Goal: Information Seeking & Learning: Learn about a topic

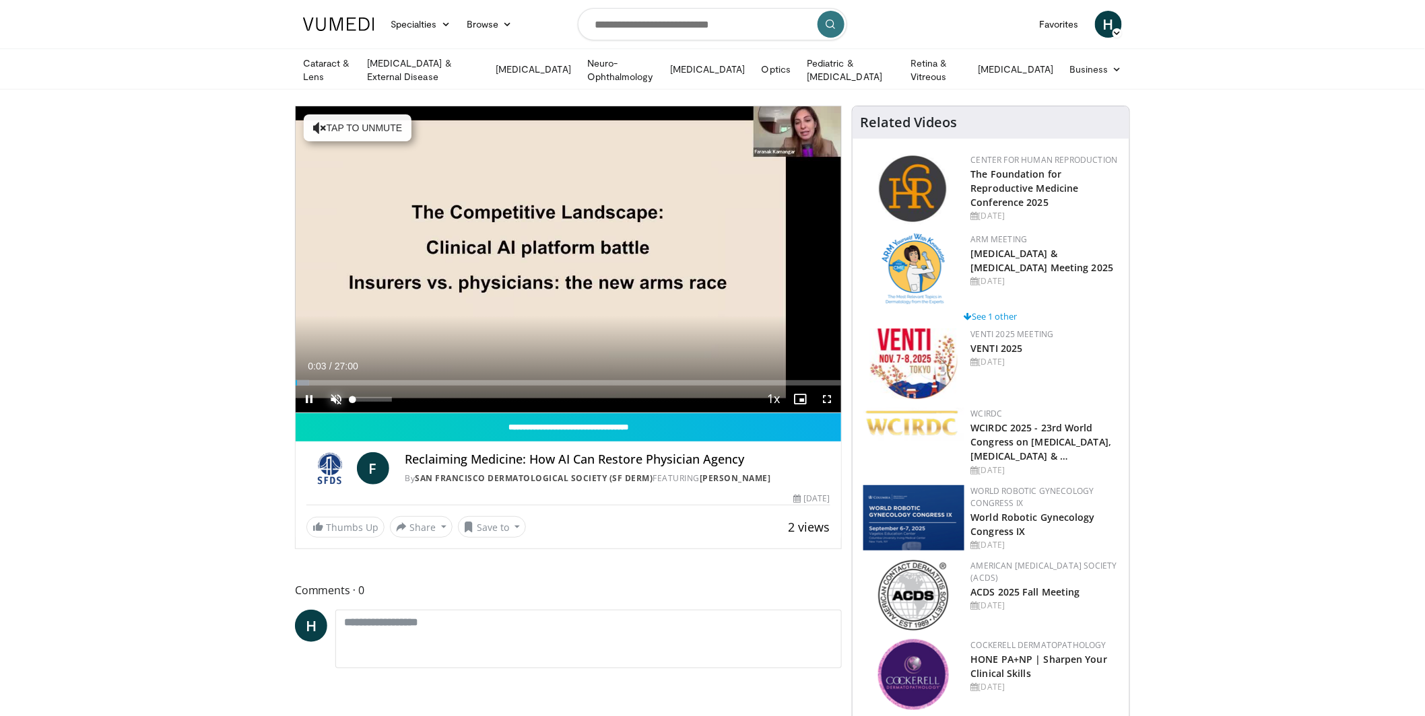
click at [333, 390] on span "Video Player" at bounding box center [335, 399] width 27 height 27
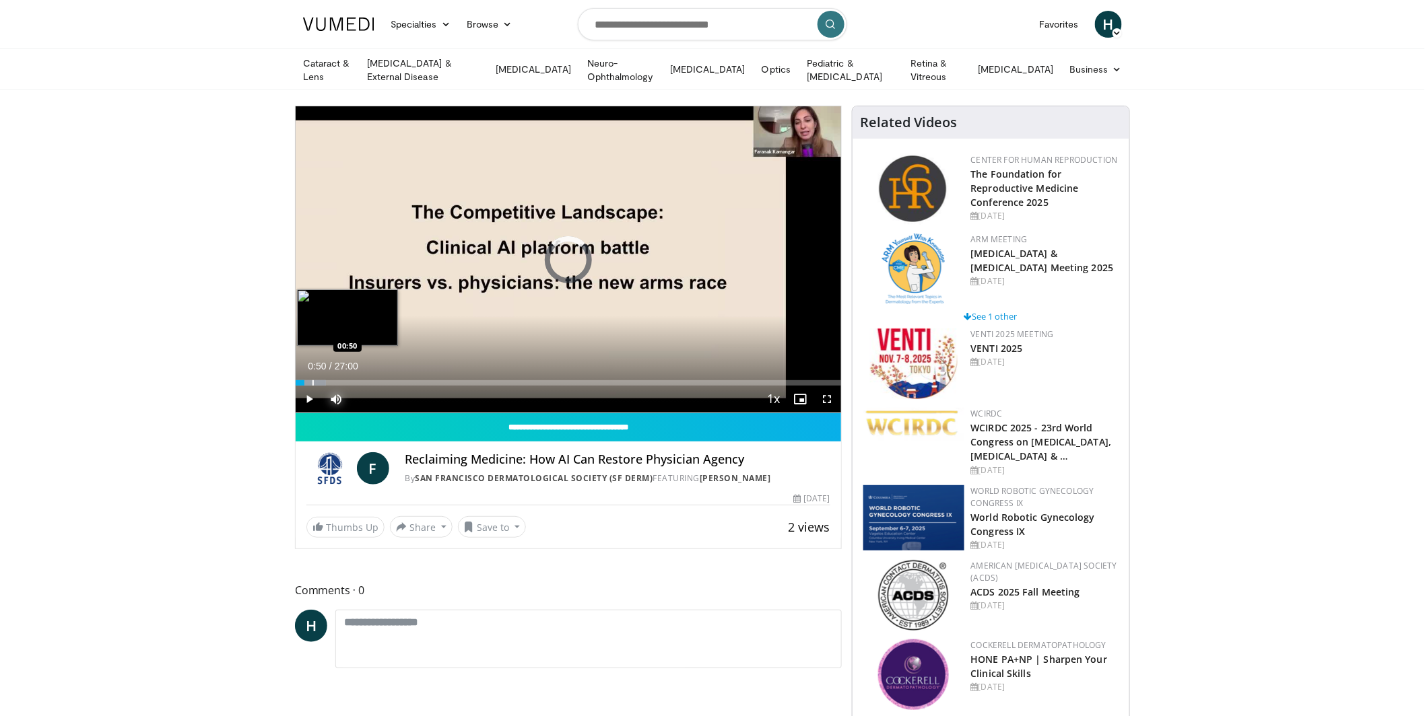
click at [312, 380] on div "Progress Bar" at bounding box center [312, 382] width 1 height 5
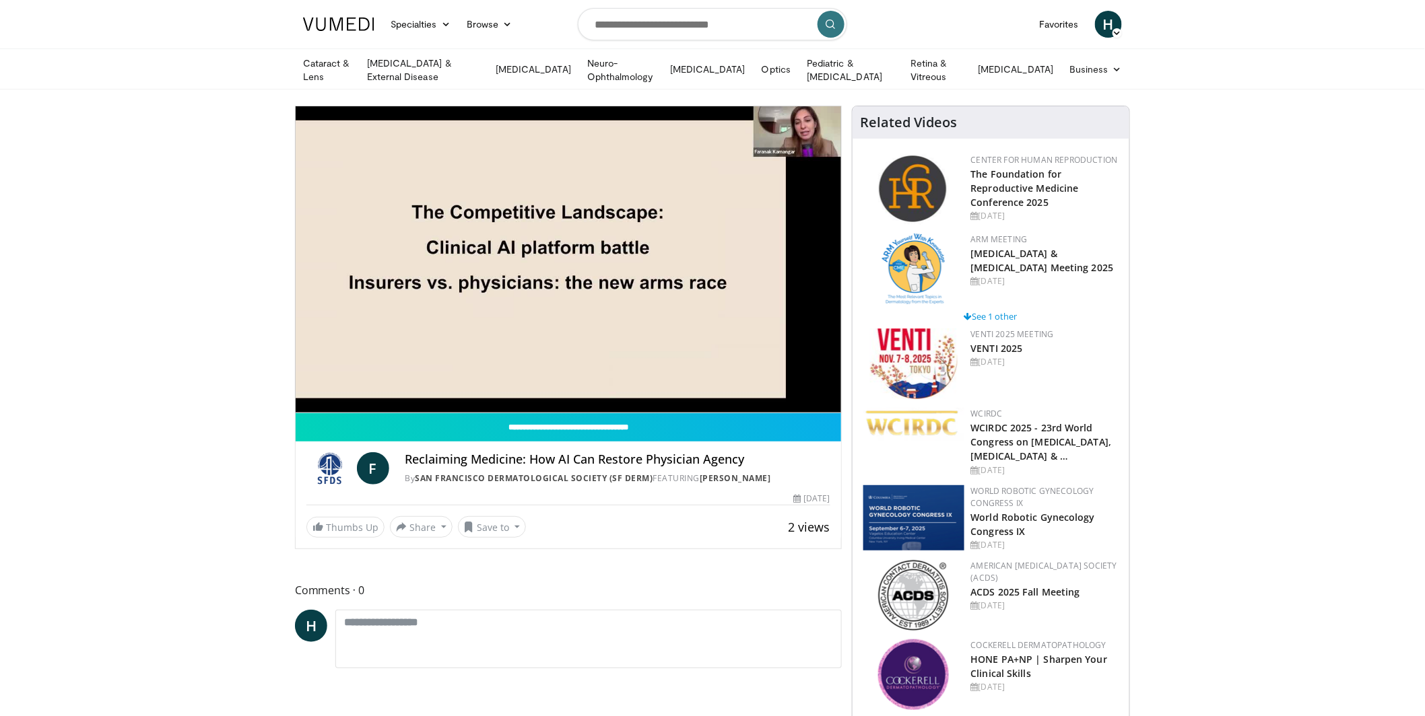
click at [347, 379] on div "10 seconds Tap to unmute" at bounding box center [568, 259] width 545 height 306
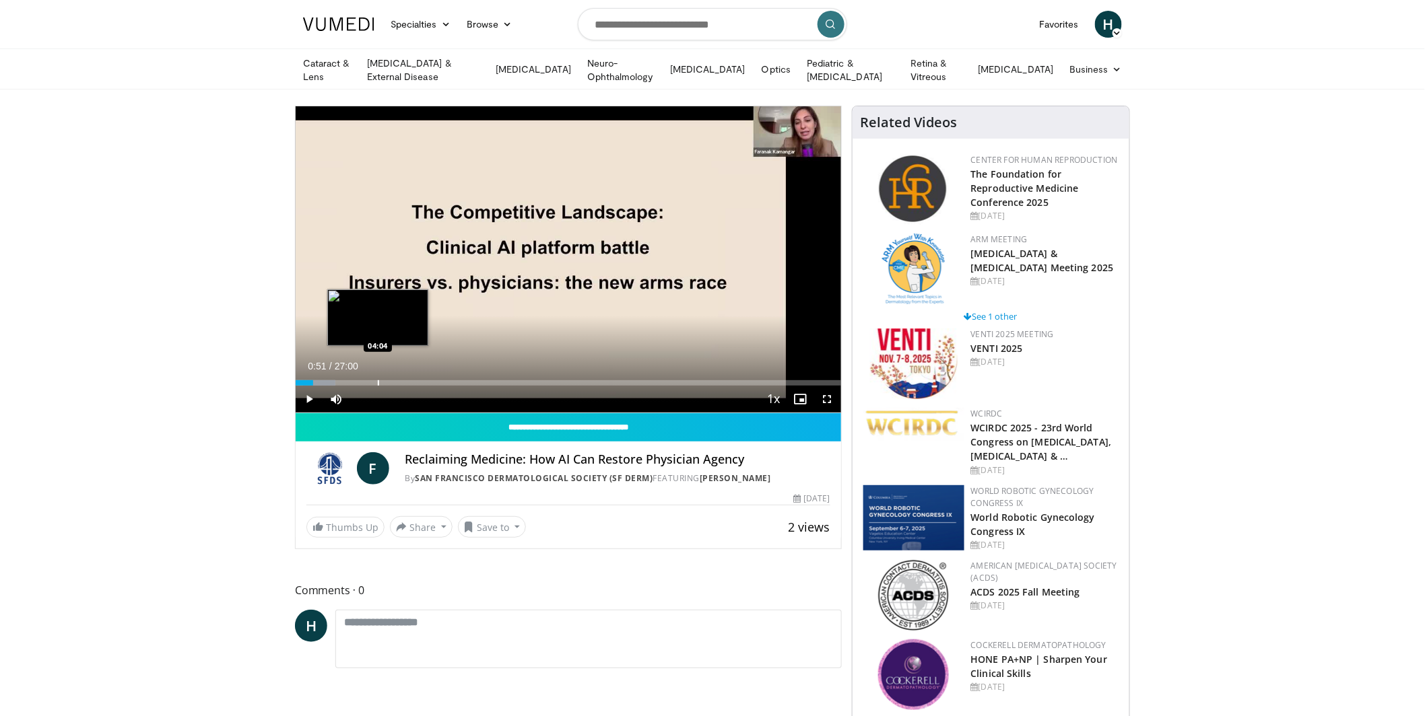
click at [378, 382] on div "Progress Bar" at bounding box center [378, 382] width 1 height 5
click at [410, 381] on div "Progress Bar" at bounding box center [410, 382] width 1 height 5
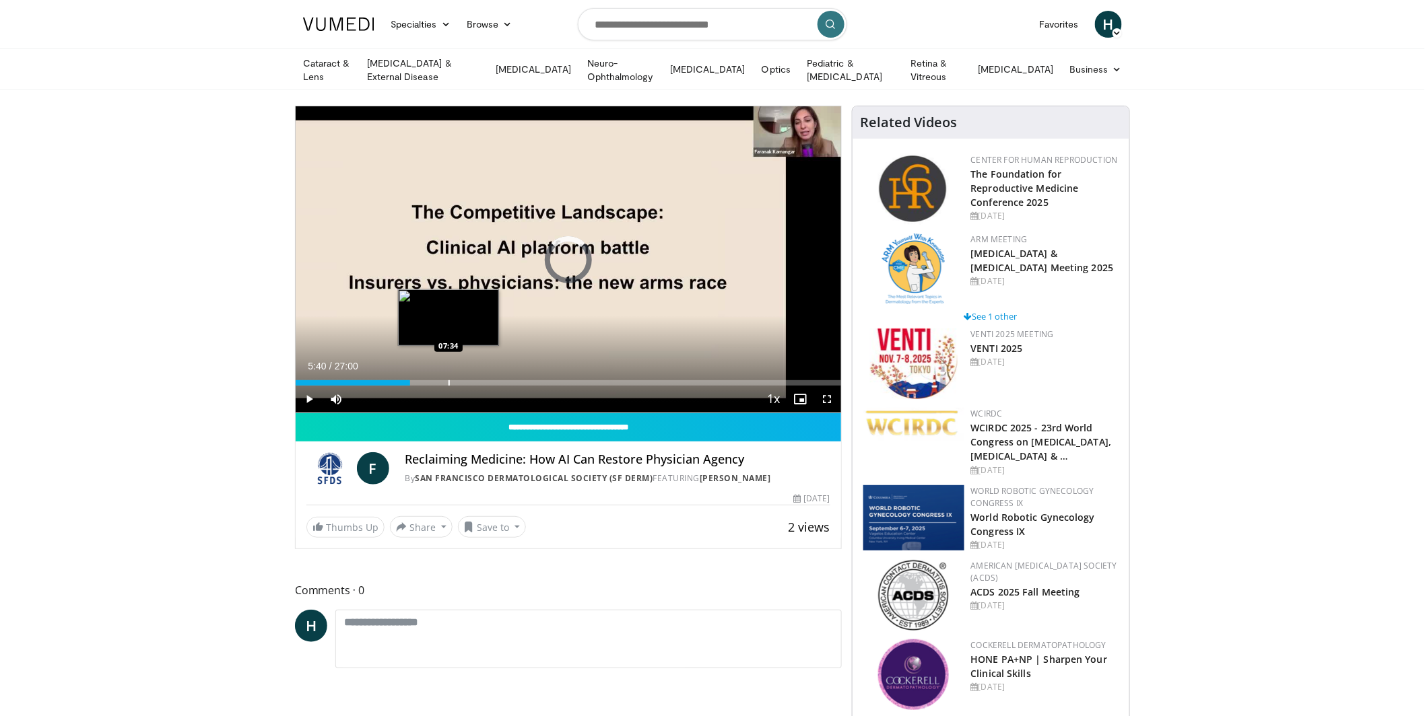
click at [448, 380] on div "Progress Bar" at bounding box center [448, 382] width 1 height 5
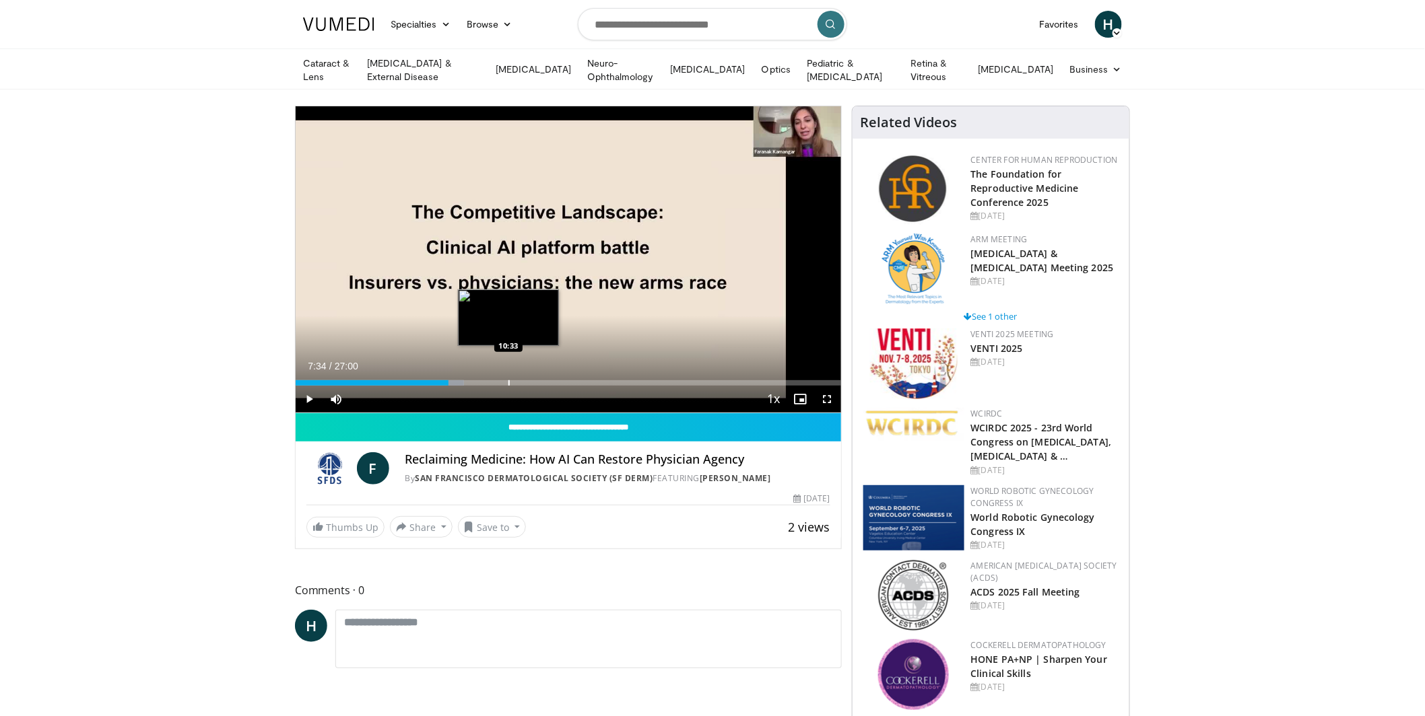
click at [508, 380] on div "Progress Bar" at bounding box center [508, 382] width 1 height 5
click at [534, 383] on div "Progress Bar" at bounding box center [534, 382] width 1 height 5
click at [570, 386] on div "Current Time 11:49 / Duration 27:00 Play Skip Backward Skip Forward Mute 40% Lo…" at bounding box center [568, 399] width 545 height 27
click at [570, 380] on div "Progress Bar" at bounding box center [570, 382] width 1 height 5
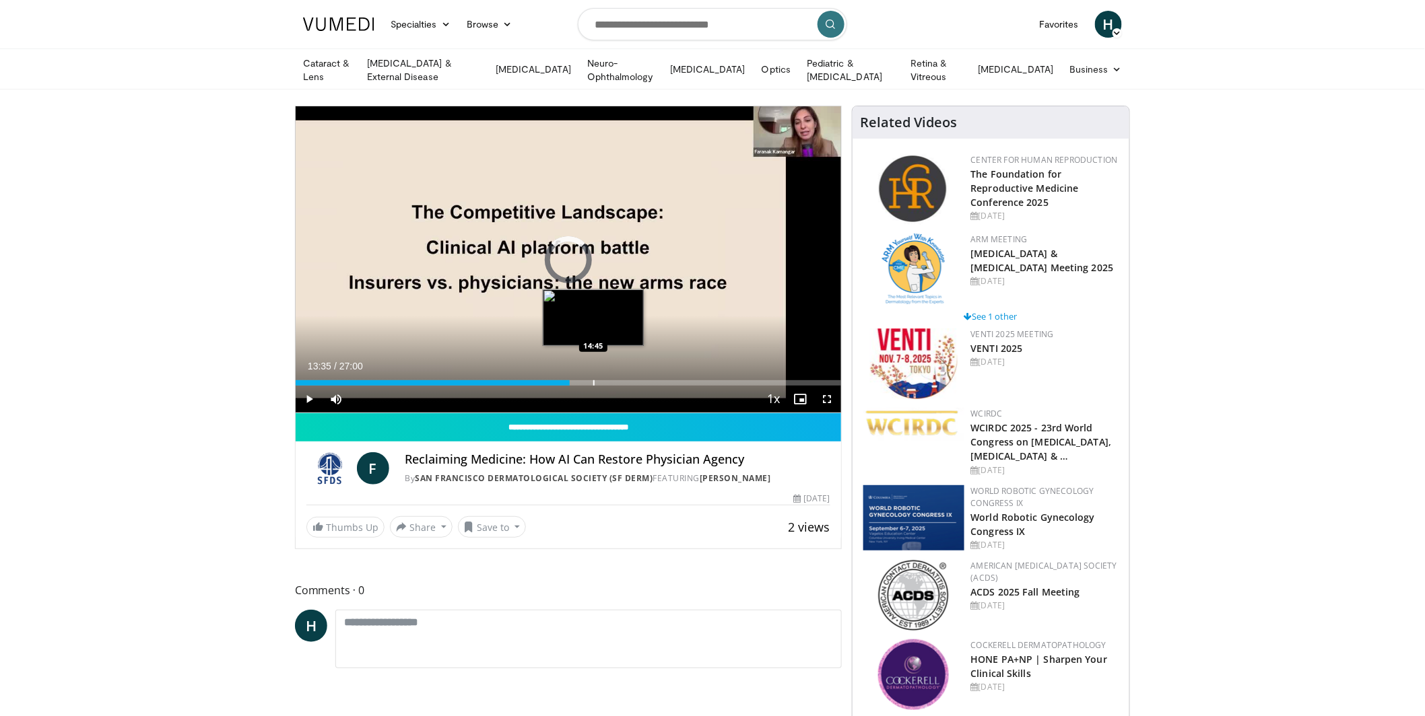
click at [593, 383] on div "Progress Bar" at bounding box center [593, 382] width 1 height 5
click at [615, 383] on div "Progress Bar" at bounding box center [615, 382] width 1 height 5
click at [640, 384] on div "Progress Bar" at bounding box center [639, 382] width 1 height 5
click at [667, 386] on div "Current Time 17:03 / Duration 27:00 Play Skip Backward Skip Forward Mute 40% Lo…" at bounding box center [568, 399] width 545 height 27
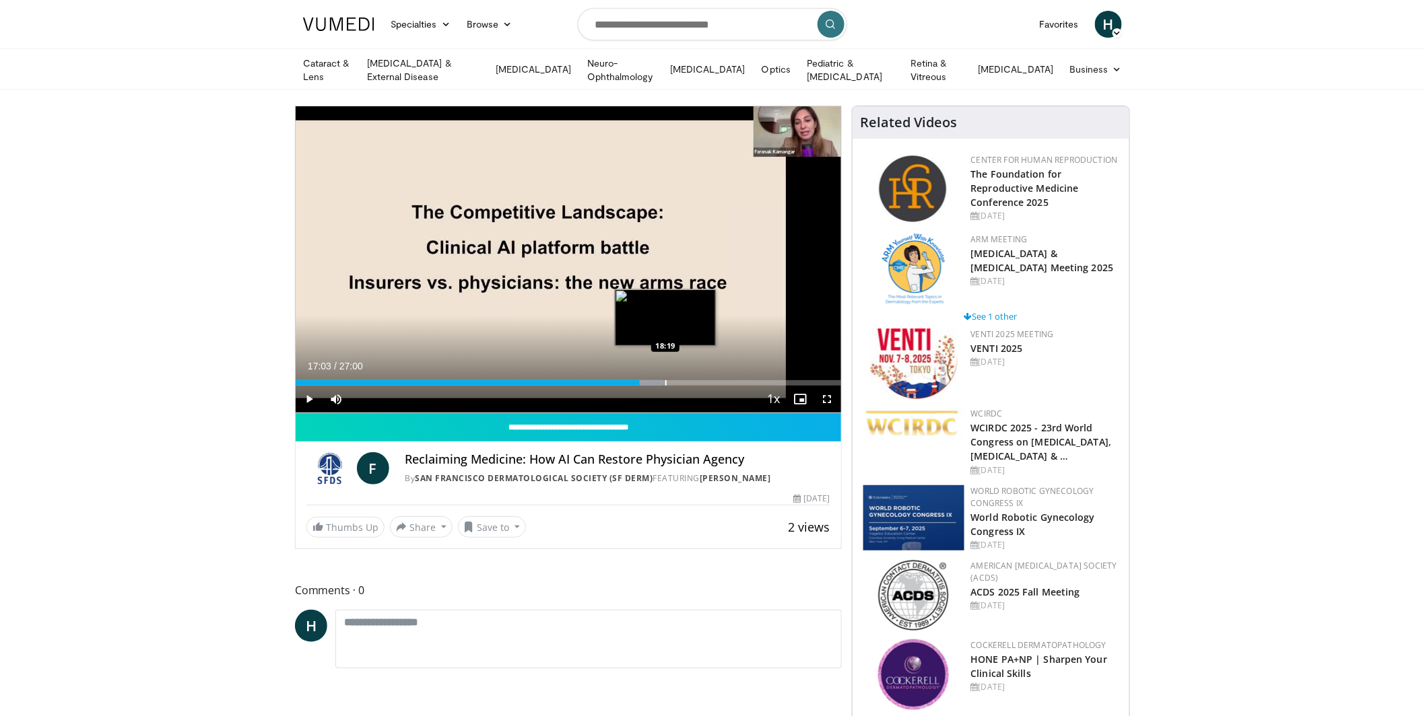
click at [665, 381] on div "Progress Bar" at bounding box center [665, 382] width 1 height 5
click at [708, 380] on div "Progress Bar" at bounding box center [708, 382] width 1 height 5
click at [737, 380] on div "Progress Bar" at bounding box center [737, 382] width 1 height 5
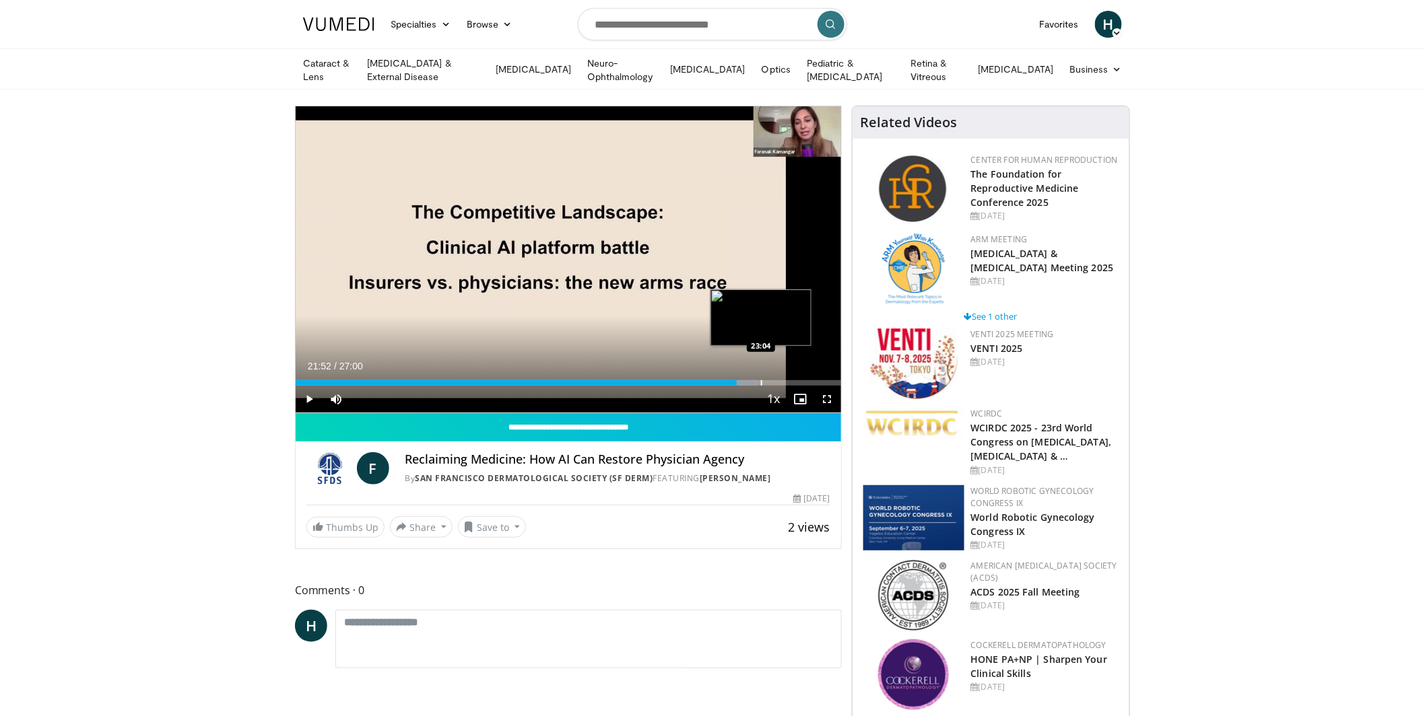
click at [761, 382] on div "Progress Bar" at bounding box center [761, 382] width 1 height 5
click at [787, 386] on span "Video Player" at bounding box center [800, 399] width 27 height 27
click at [304, 389] on span "Video Player" at bounding box center [309, 399] width 27 height 27
click at [782, 380] on div "Progress Bar" at bounding box center [782, 382] width 1 height 5
click at [815, 380] on div "Progress Bar" at bounding box center [815, 382] width 1 height 5
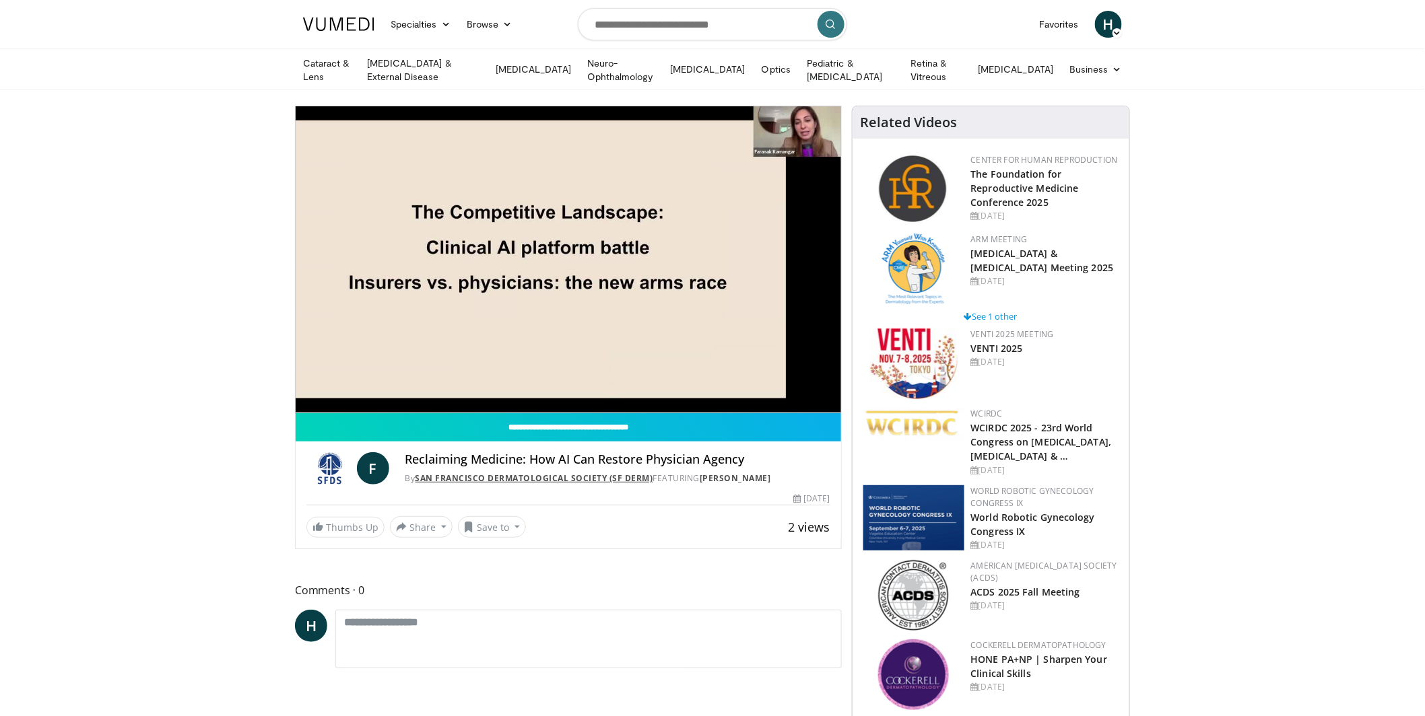
click at [531, 477] on link "San Francisco Dermatological Society (SF Derm)" at bounding box center [534, 478] width 238 height 11
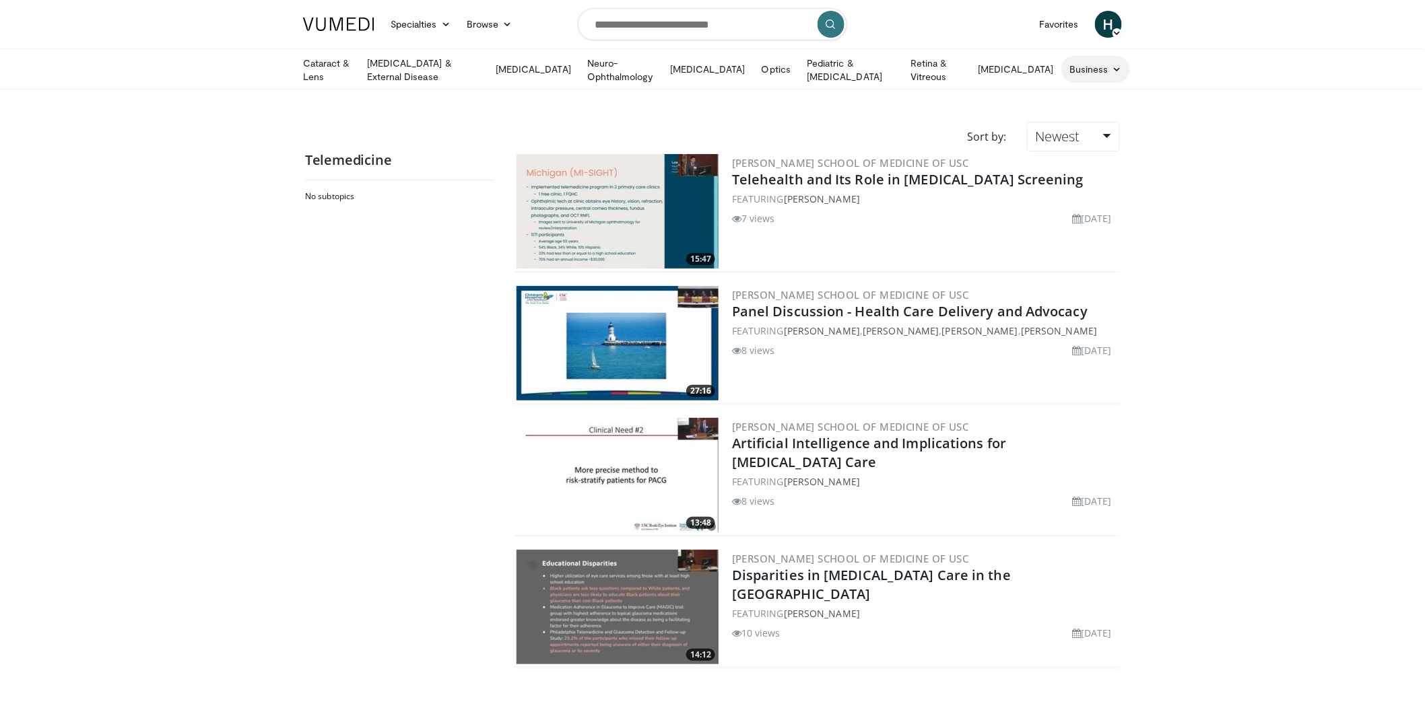
click at [1112, 68] on icon at bounding box center [1116, 69] width 9 height 9
click at [1125, 124] on link "Healthcare Policy" at bounding box center [1142, 123] width 160 height 22
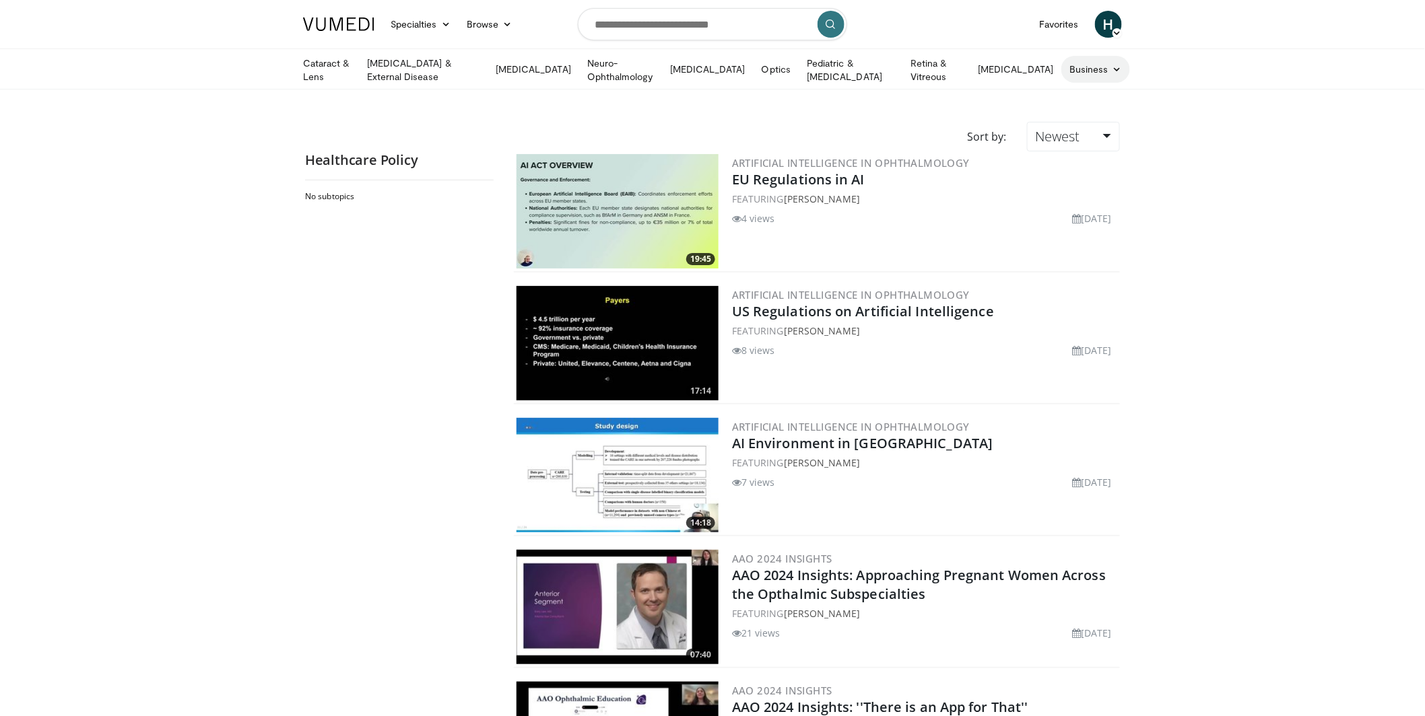
click at [1112, 67] on icon at bounding box center [1116, 69] width 9 height 9
click at [1120, 143] on link "Practice Growth" at bounding box center [1142, 144] width 160 height 22
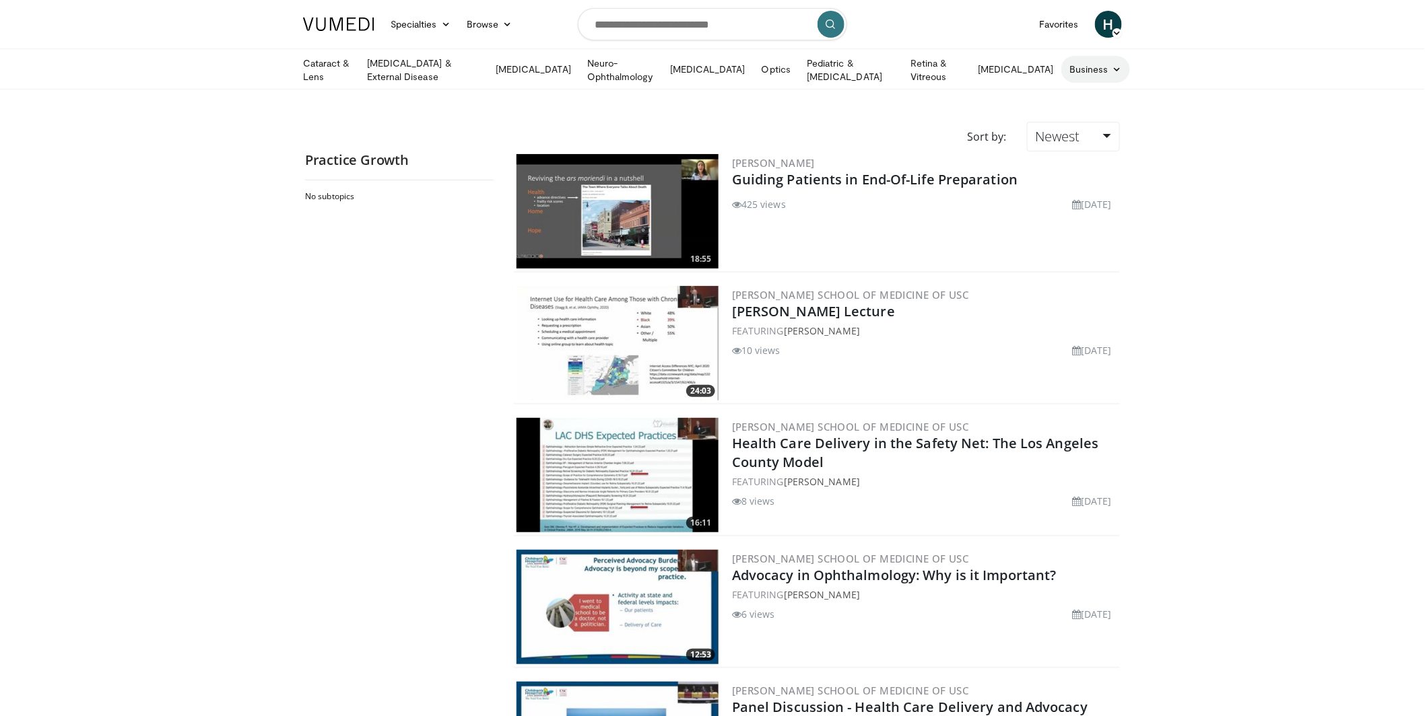
click at [1112, 69] on icon at bounding box center [1116, 69] width 9 height 9
click at [1113, 167] on link "Telemedicine" at bounding box center [1142, 166] width 160 height 22
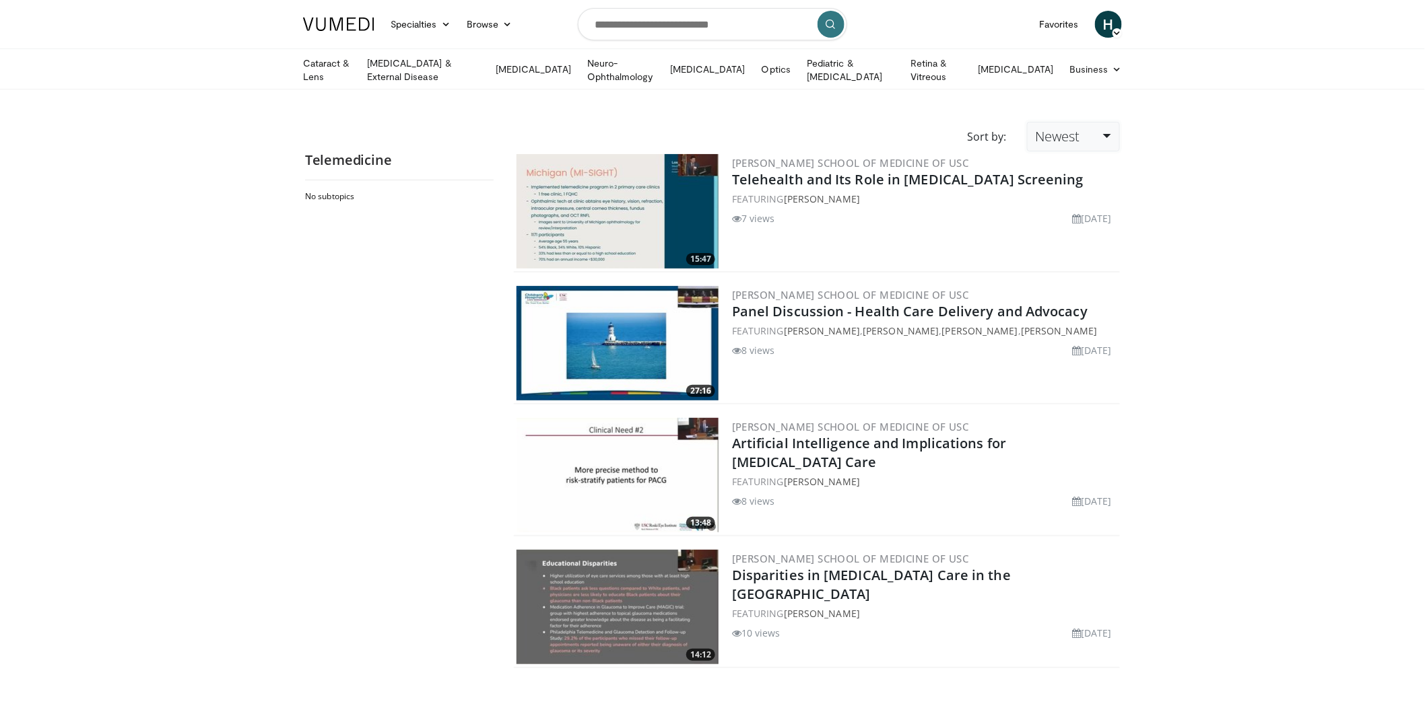
click at [1108, 131] on link "Newest" at bounding box center [1073, 137] width 93 height 30
click at [1098, 69] on link "Business" at bounding box center [1095, 69] width 69 height 27
click at [1109, 141] on link "Practice Growth" at bounding box center [1142, 144] width 160 height 22
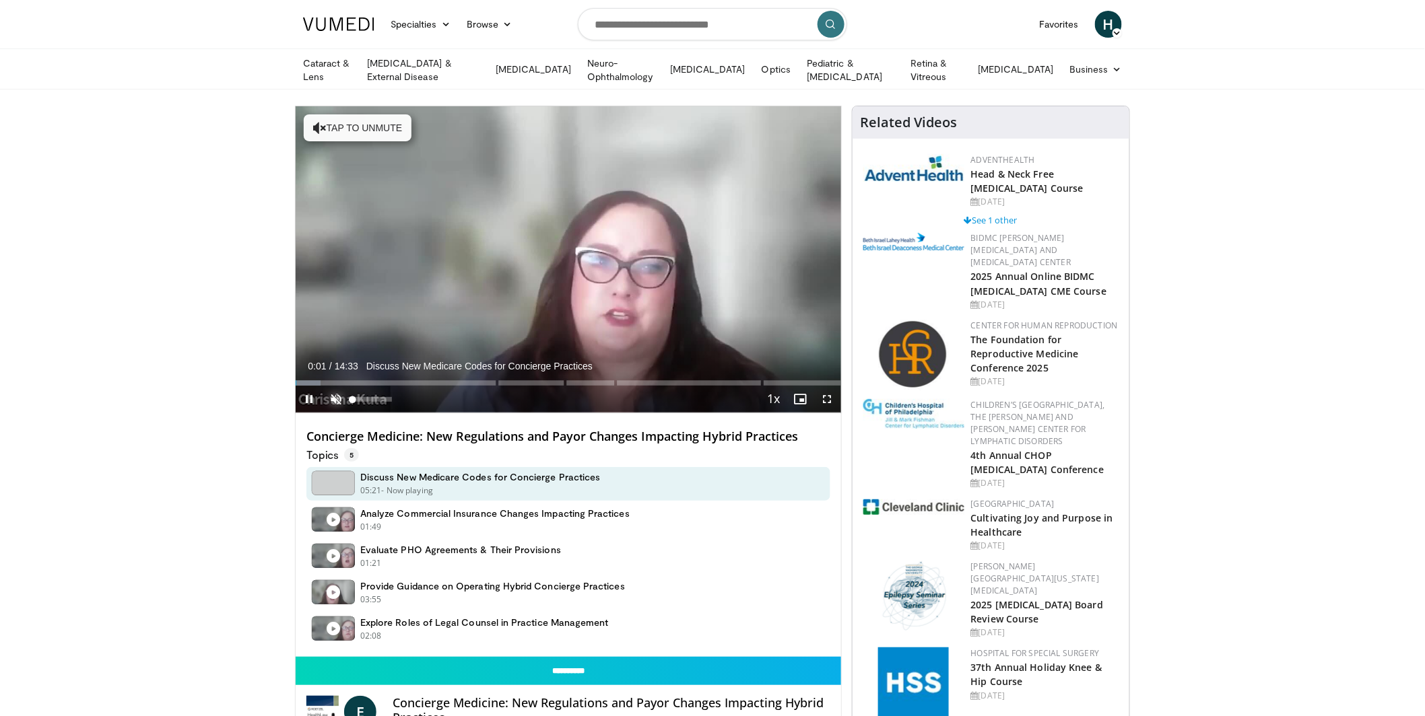
click at [332, 397] on span "Video Player" at bounding box center [335, 399] width 27 height 27
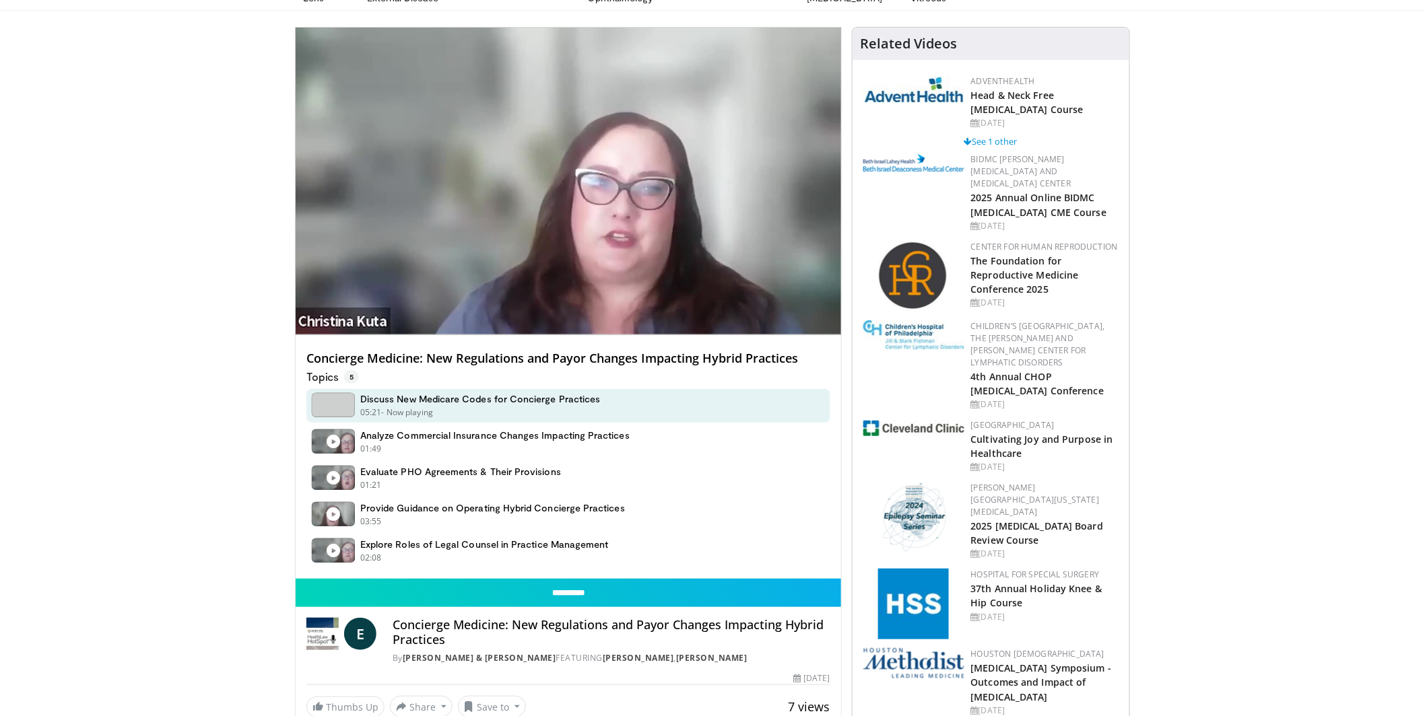
scroll to position [31, 0]
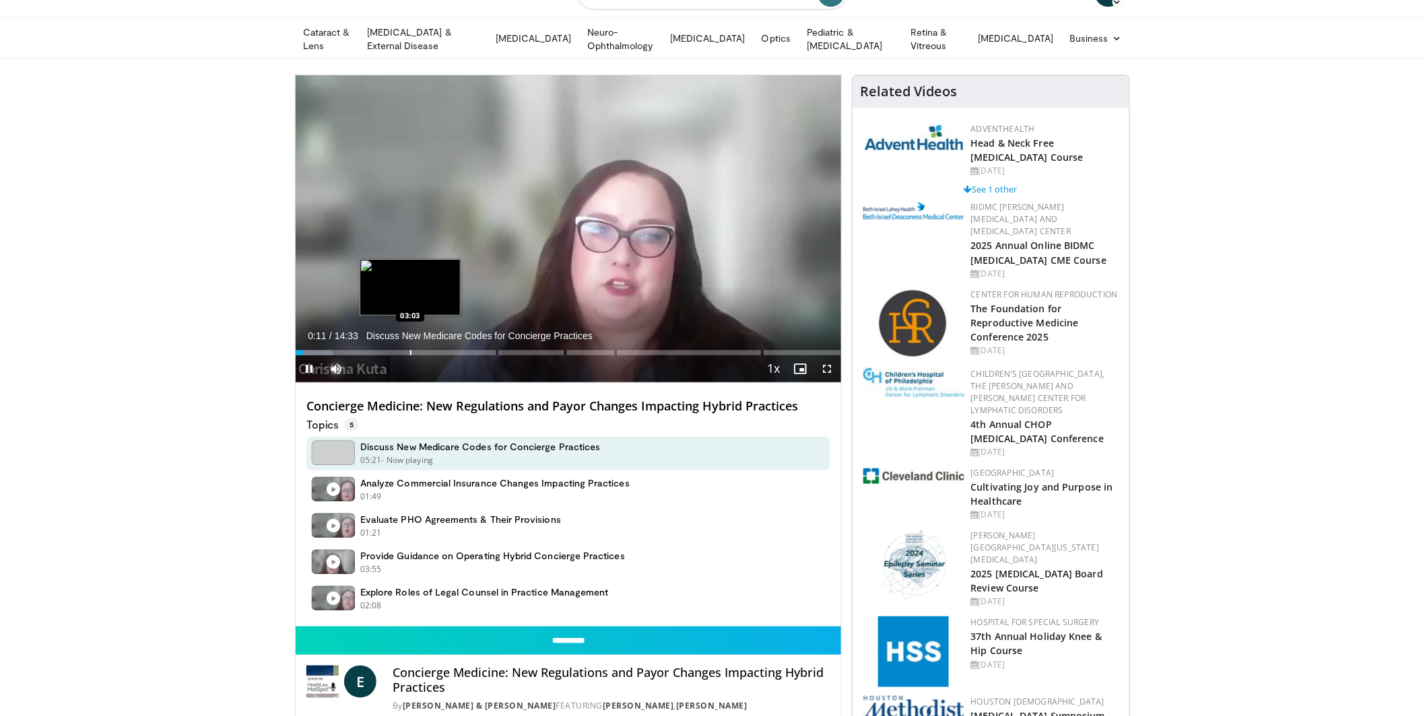
click at [410, 350] on div "Progress Bar" at bounding box center [410, 352] width 1 height 5
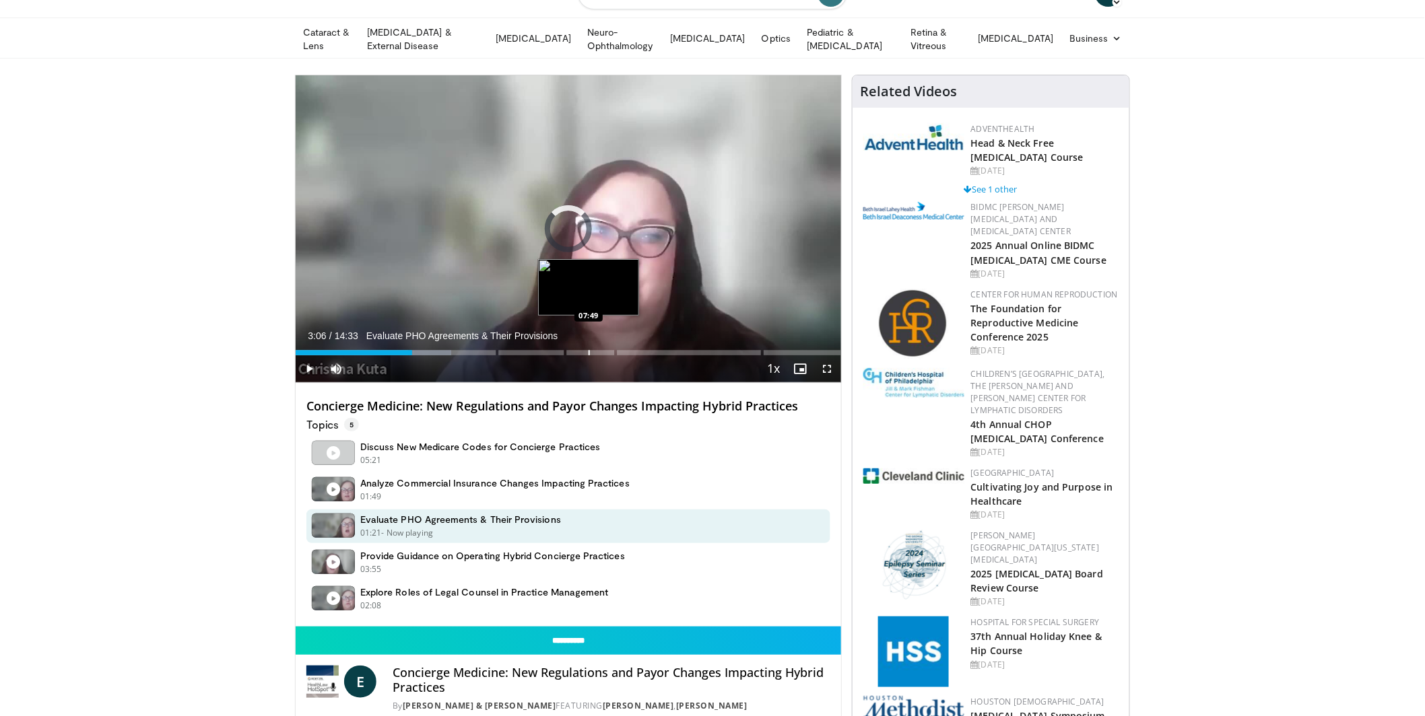
click at [588, 350] on div "Progress Bar" at bounding box center [588, 352] width 1 height 5
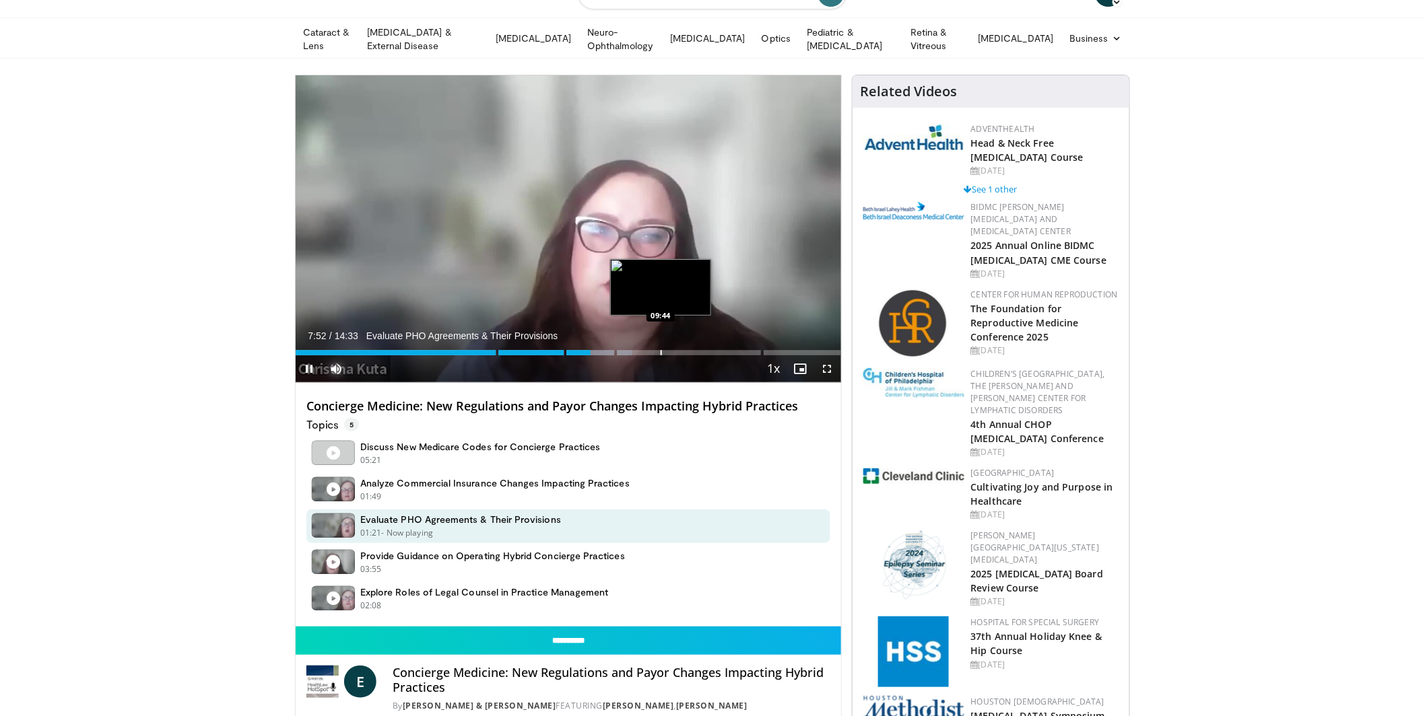
click at [660, 350] on div "Progress Bar" at bounding box center [660, 352] width 1 height 5
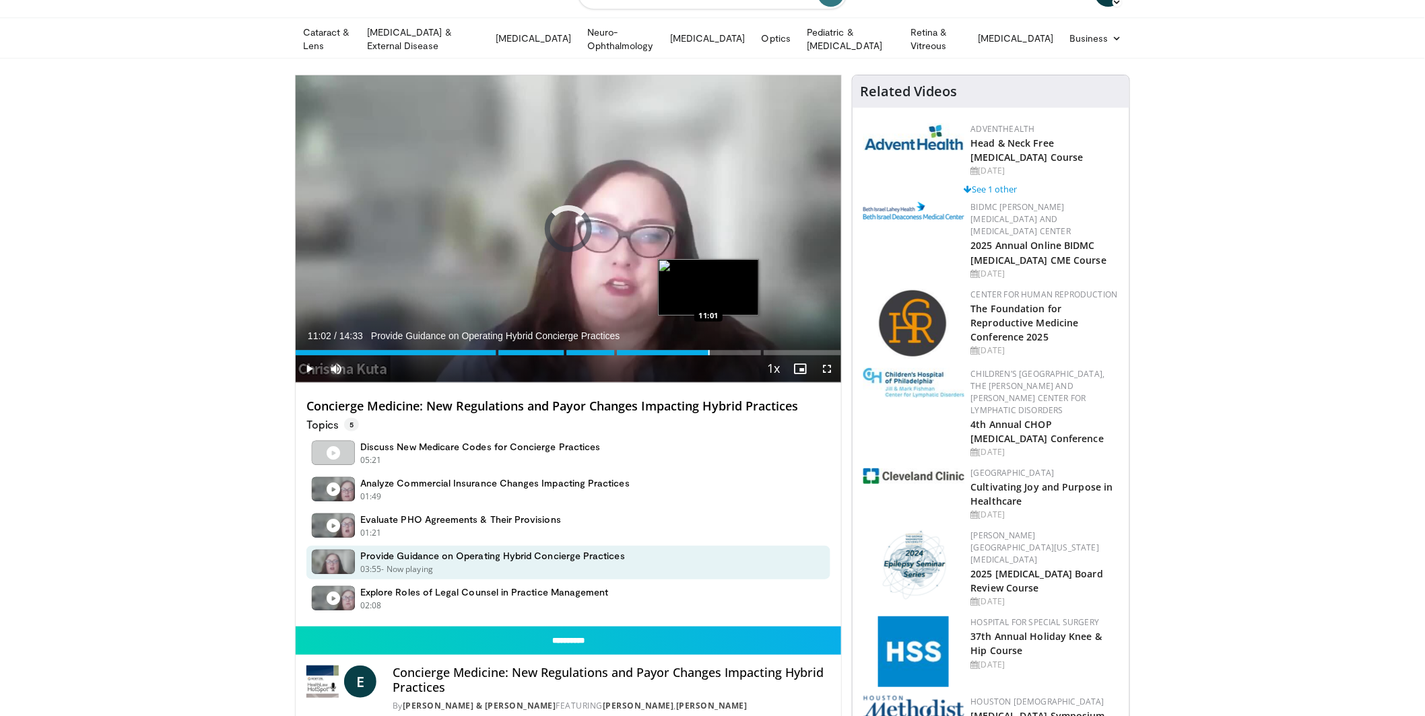
click at [709, 350] on div "Progress Bar" at bounding box center [708, 352] width 1 height 5
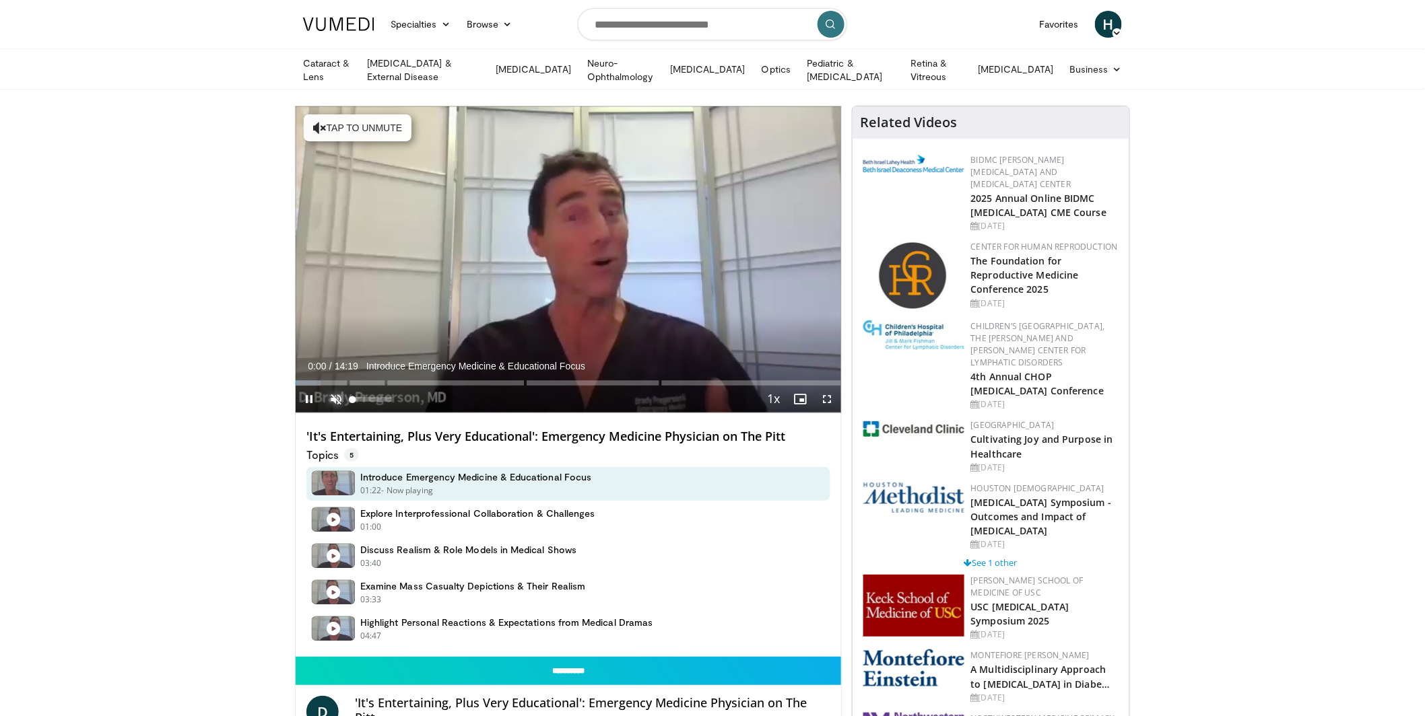
click at [333, 399] on span "Video Player" at bounding box center [335, 399] width 27 height 27
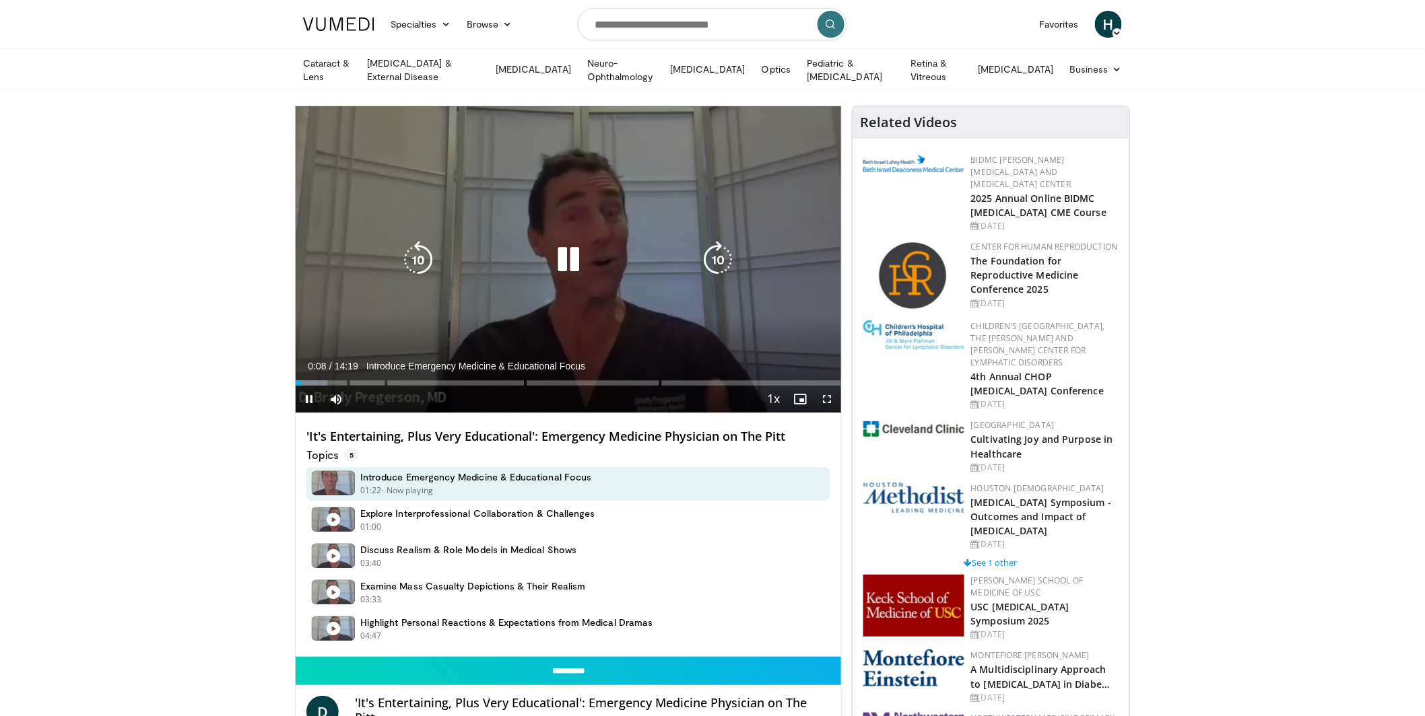
click at [718, 255] on icon "Video Player" at bounding box center [718, 260] width 38 height 38
click at [718, 251] on icon "Video Player" at bounding box center [718, 260] width 38 height 38
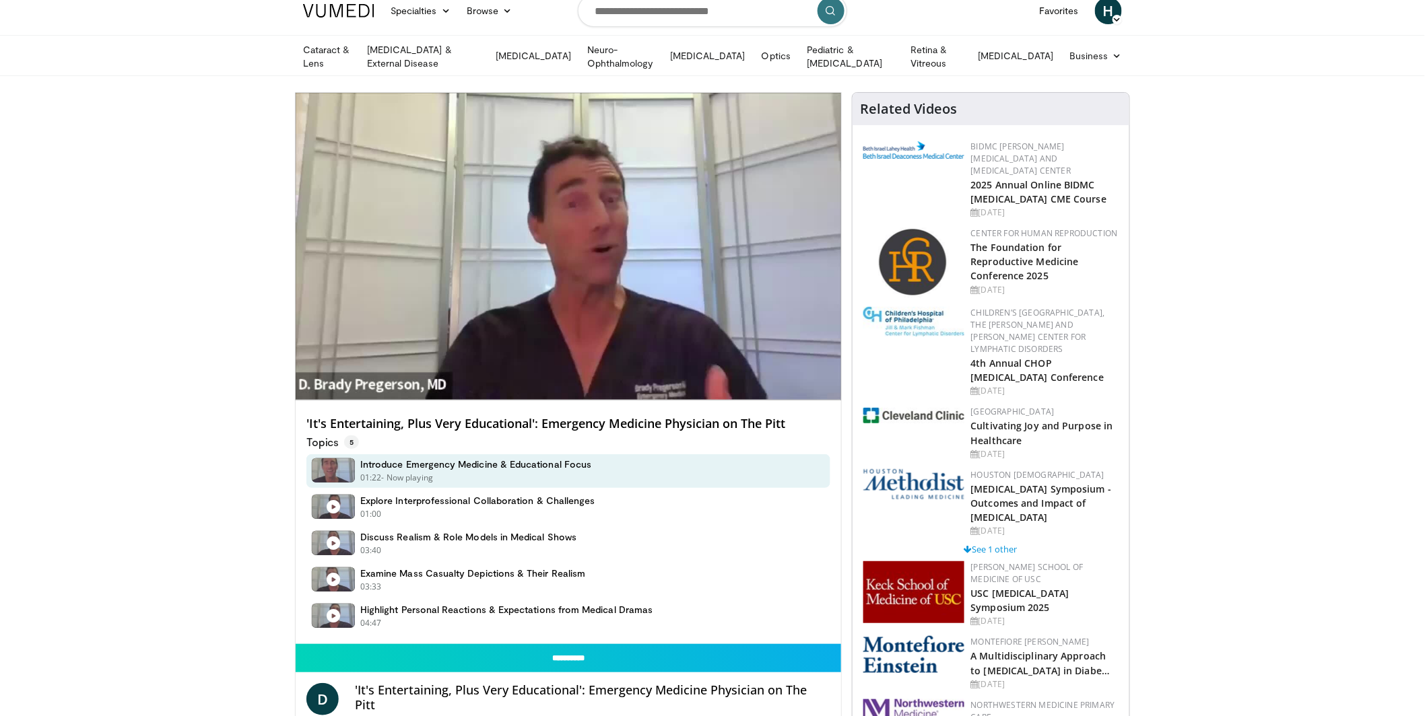
scroll to position [9, 0]
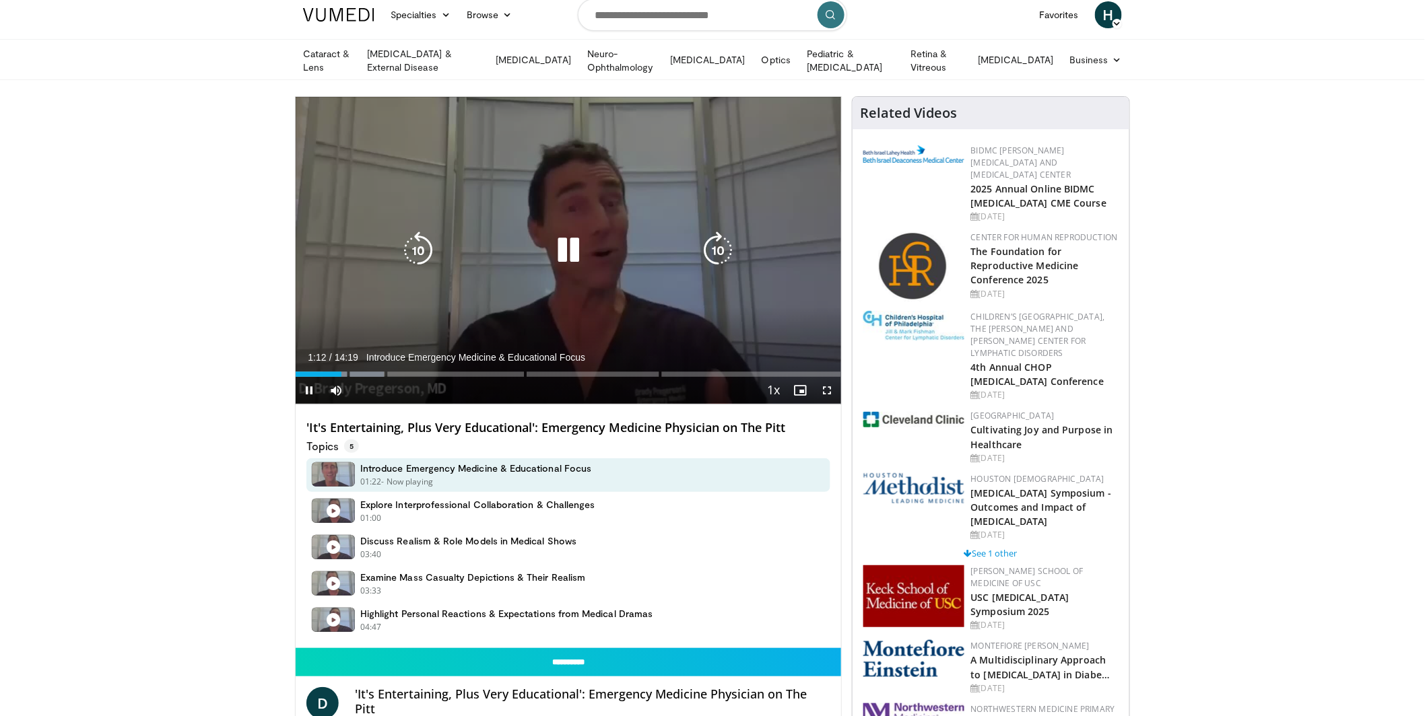
click at [713, 248] on icon "Video Player" at bounding box center [718, 251] width 38 height 38
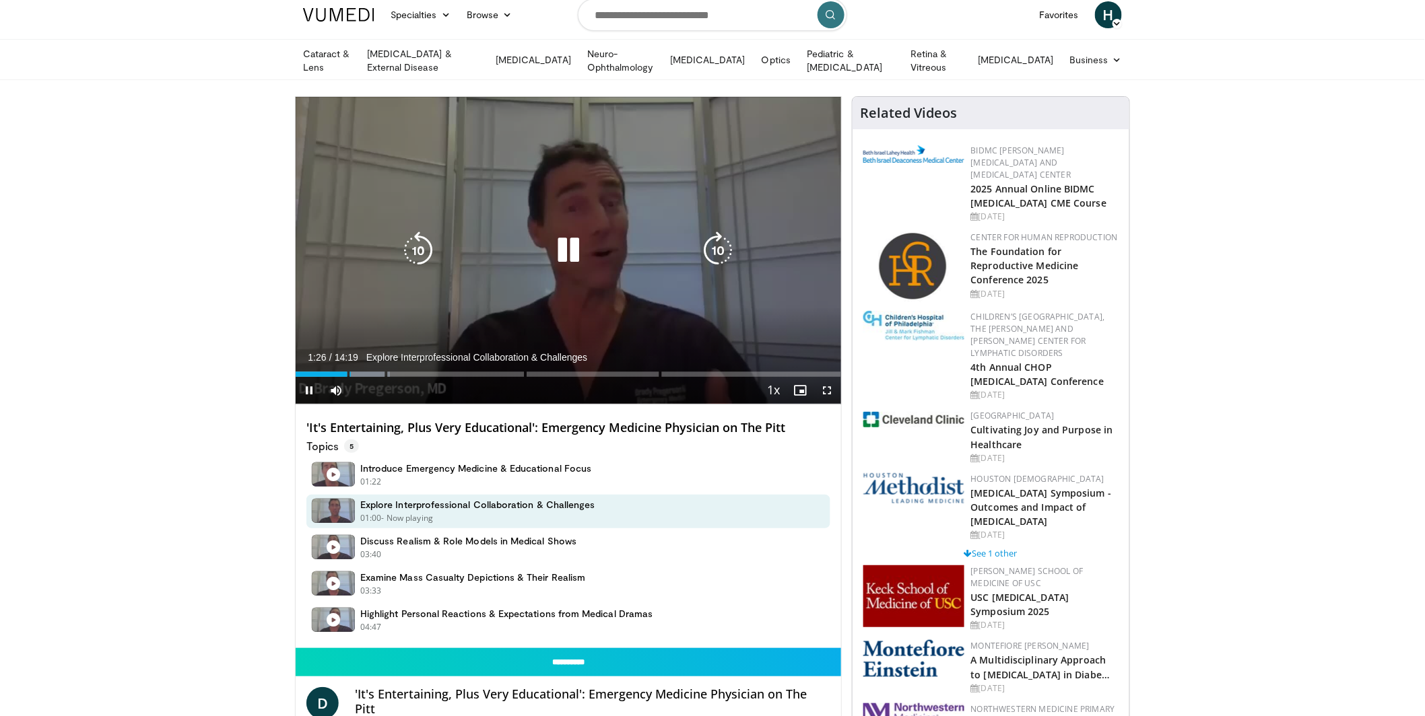
click at [715, 247] on icon "Video Player" at bounding box center [718, 251] width 38 height 38
click at [708, 245] on icon "Video Player" at bounding box center [718, 251] width 38 height 38
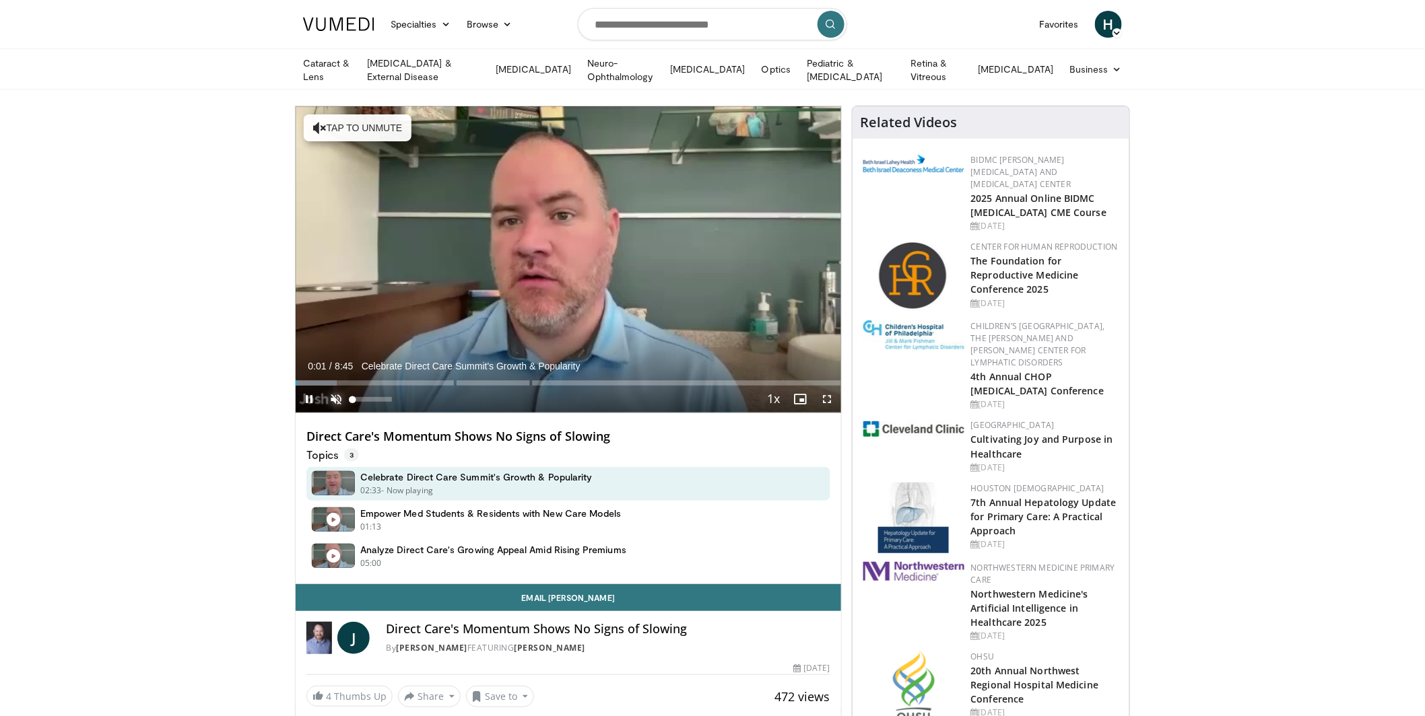
click at [337, 392] on span "Video Player" at bounding box center [335, 399] width 27 height 27
click at [339, 377] on div "Loaded : 15.10% 0:23 0:42" at bounding box center [568, 379] width 545 height 13
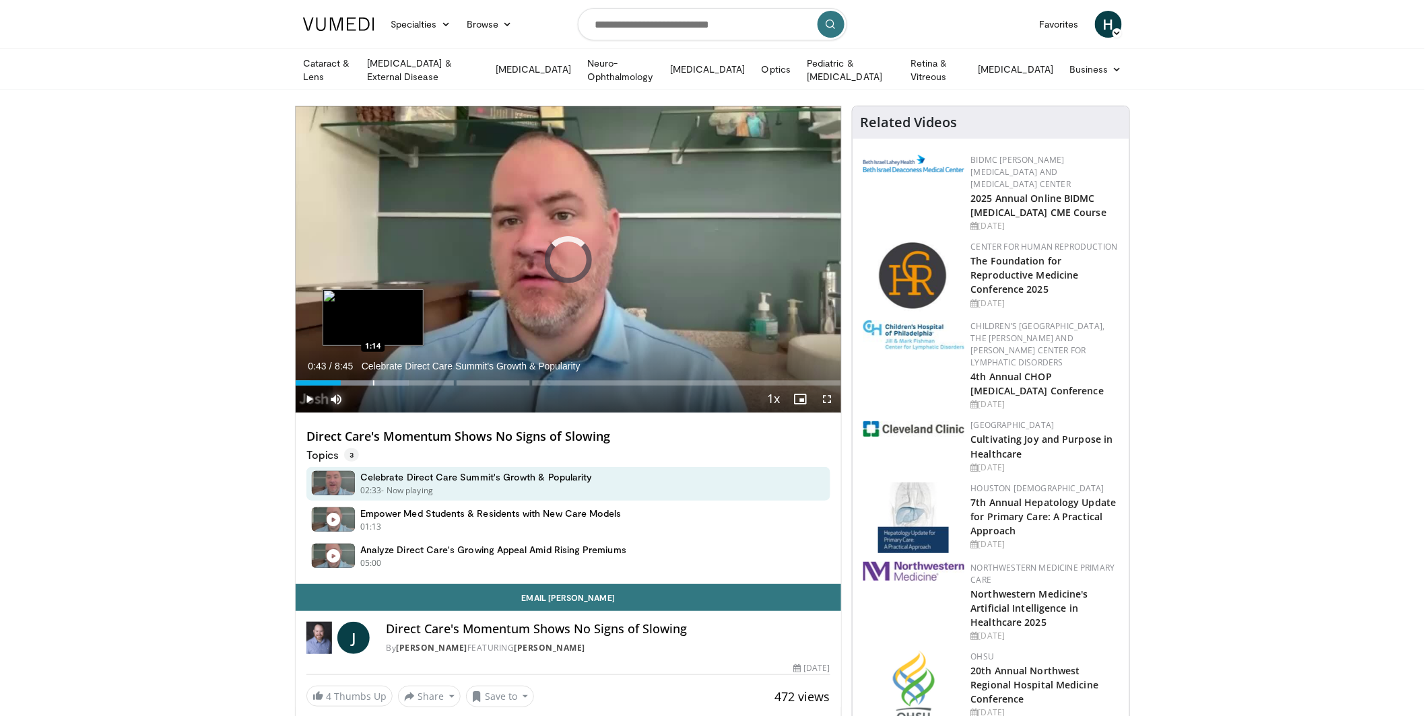
click at [373, 374] on div "Loaded : 20.76% 0:43 1:14" at bounding box center [568, 379] width 545 height 13
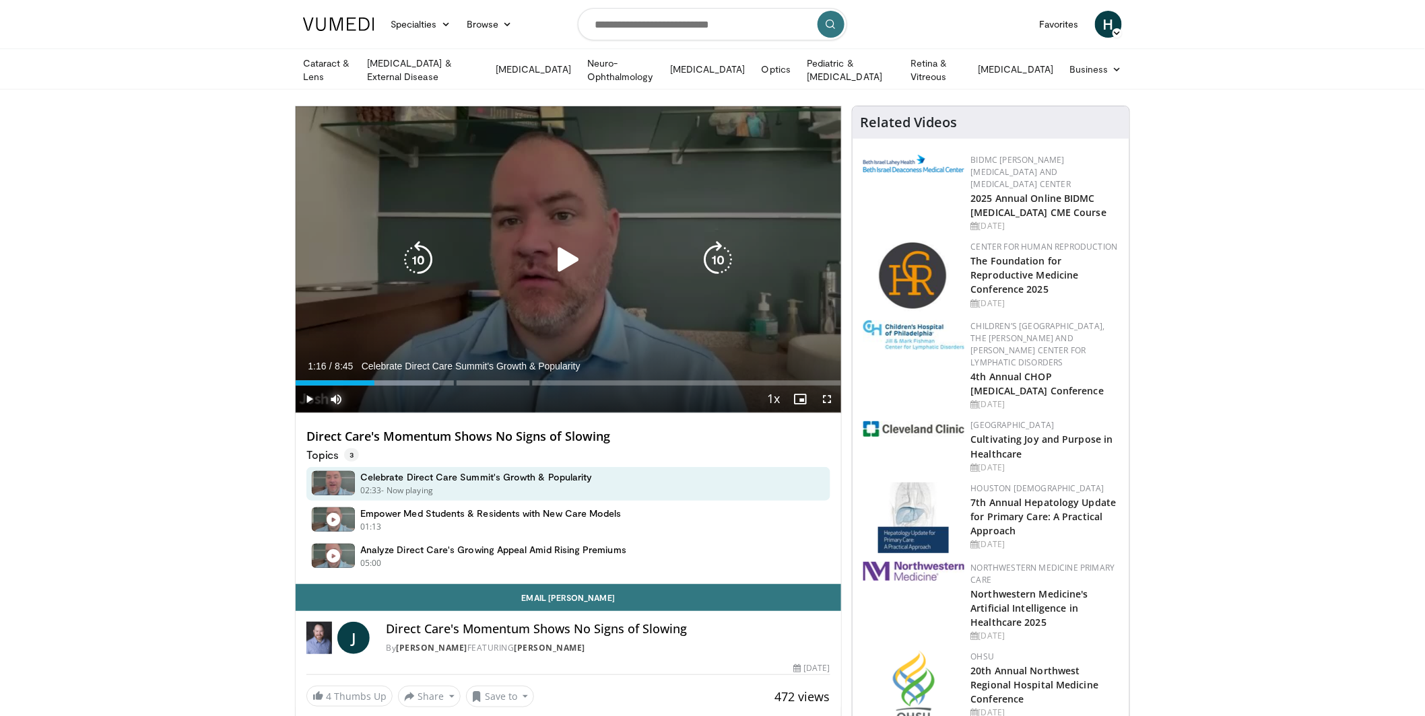
click at [407, 374] on div "Loaded : 26.43% 1:16 1:14" at bounding box center [568, 379] width 545 height 13
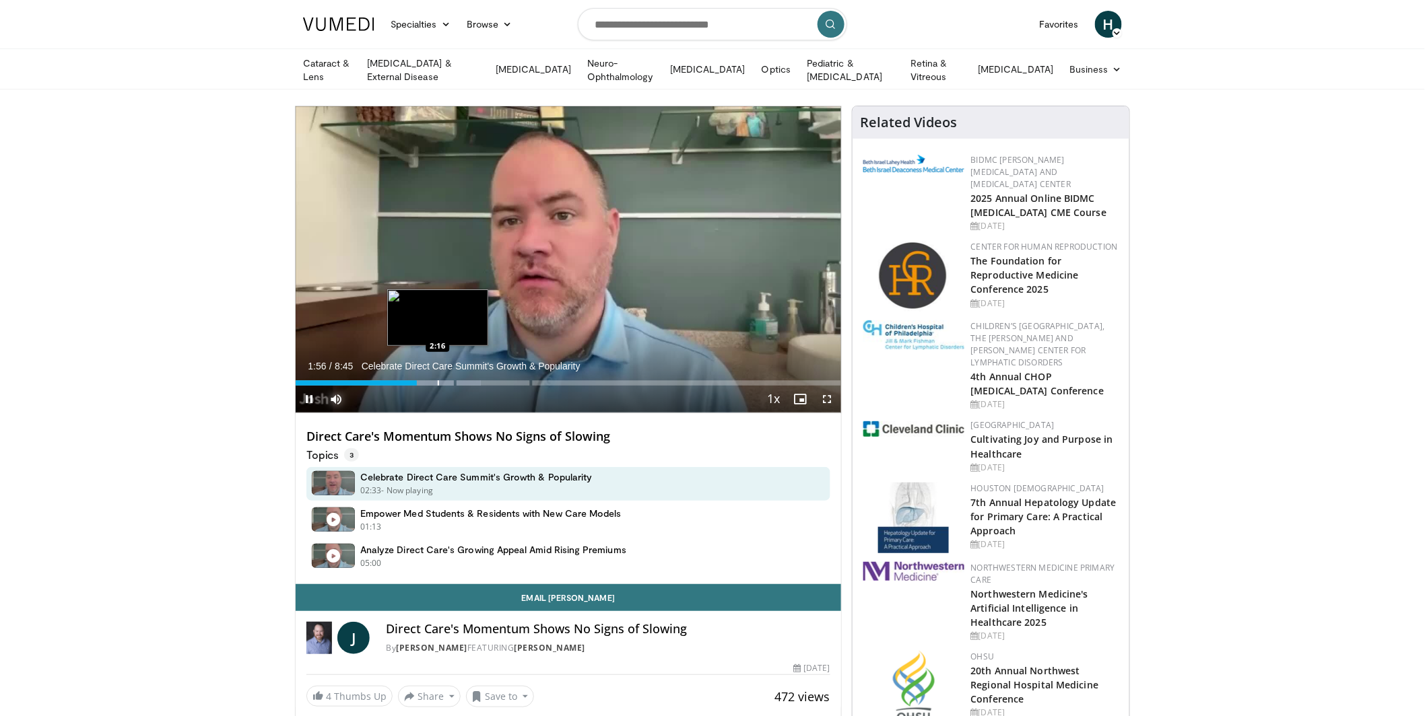
click at [438, 382] on div "Progress Bar" at bounding box center [438, 382] width 1 height 5
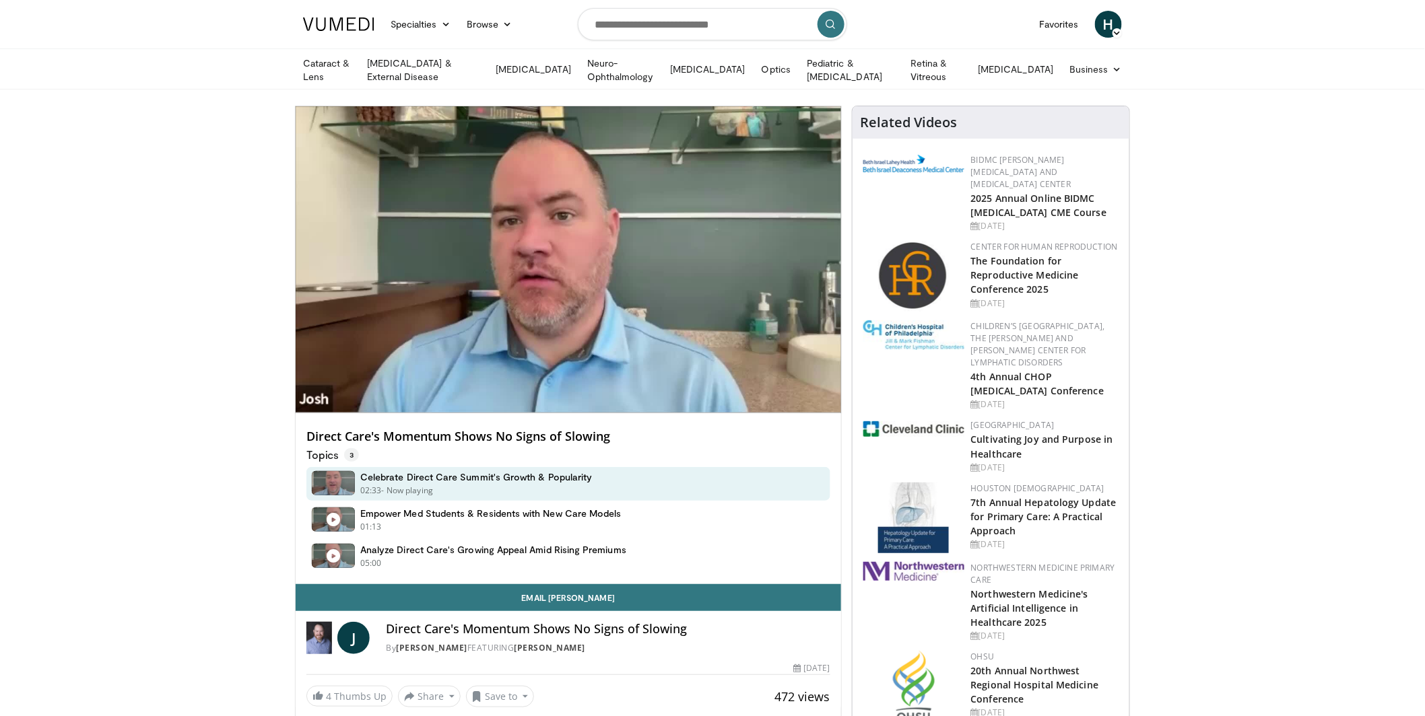
click at [461, 381] on div "10 seconds Tap to unmute" at bounding box center [568, 259] width 545 height 306
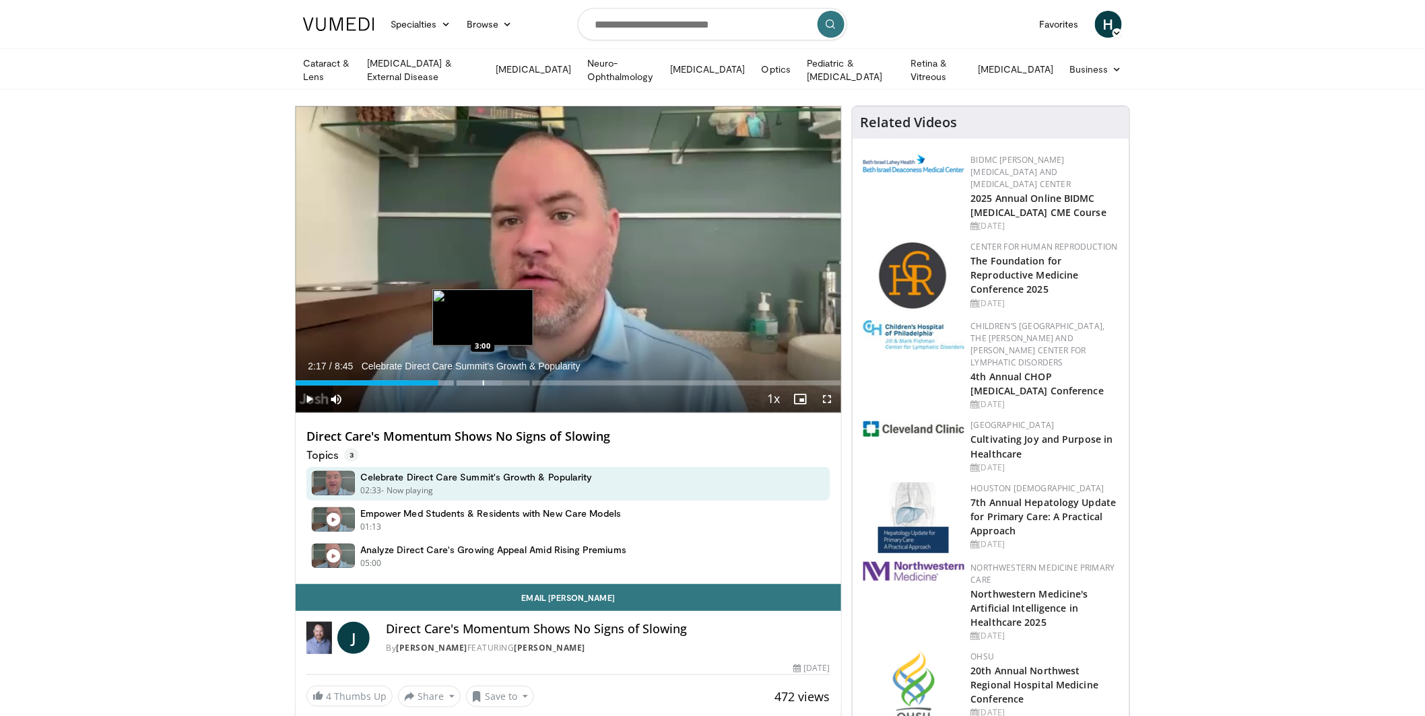
click at [483, 380] on div "Progress Bar" at bounding box center [483, 382] width 1 height 5
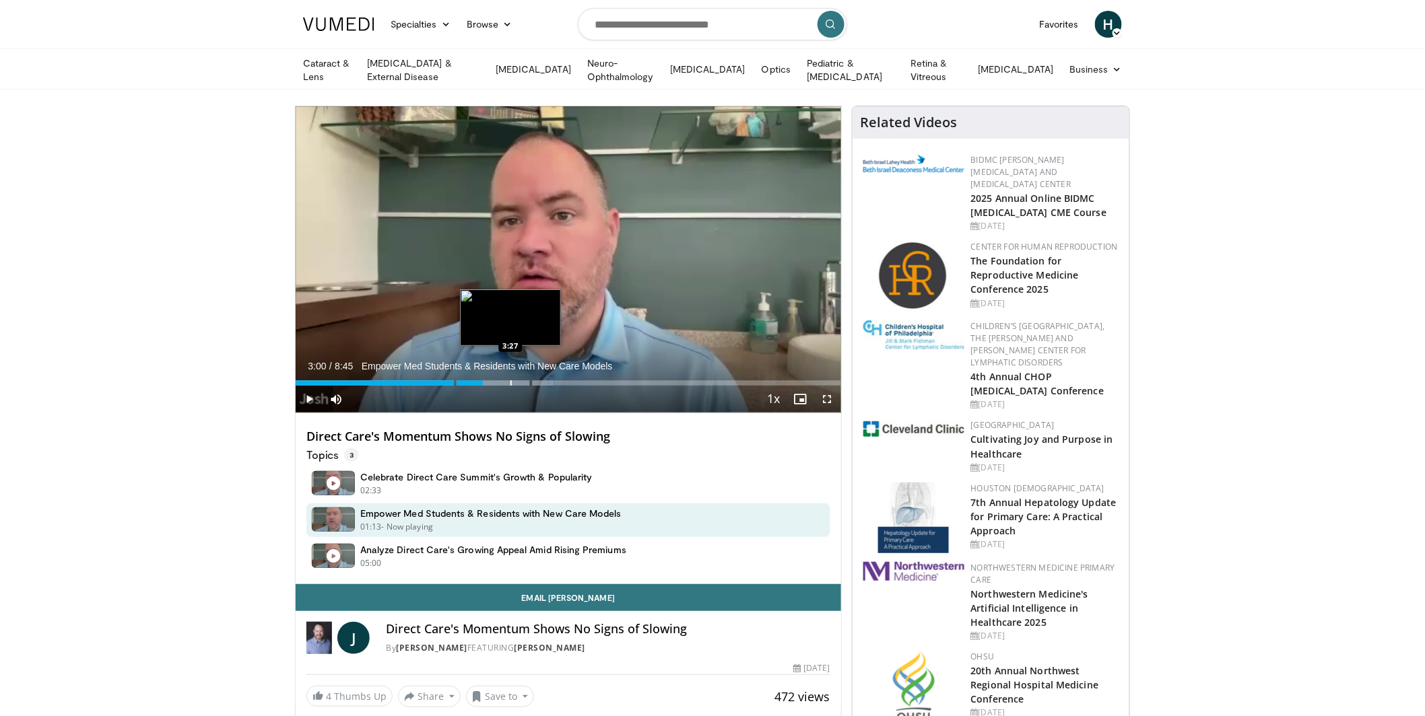
click at [510, 377] on div "Loaded : 47.21% 3:00 3:27" at bounding box center [568, 379] width 545 height 13
click at [308, 392] on span "Video Player" at bounding box center [309, 399] width 27 height 27
click at [562, 381] on div "Progress Bar" at bounding box center [562, 382] width 1 height 5
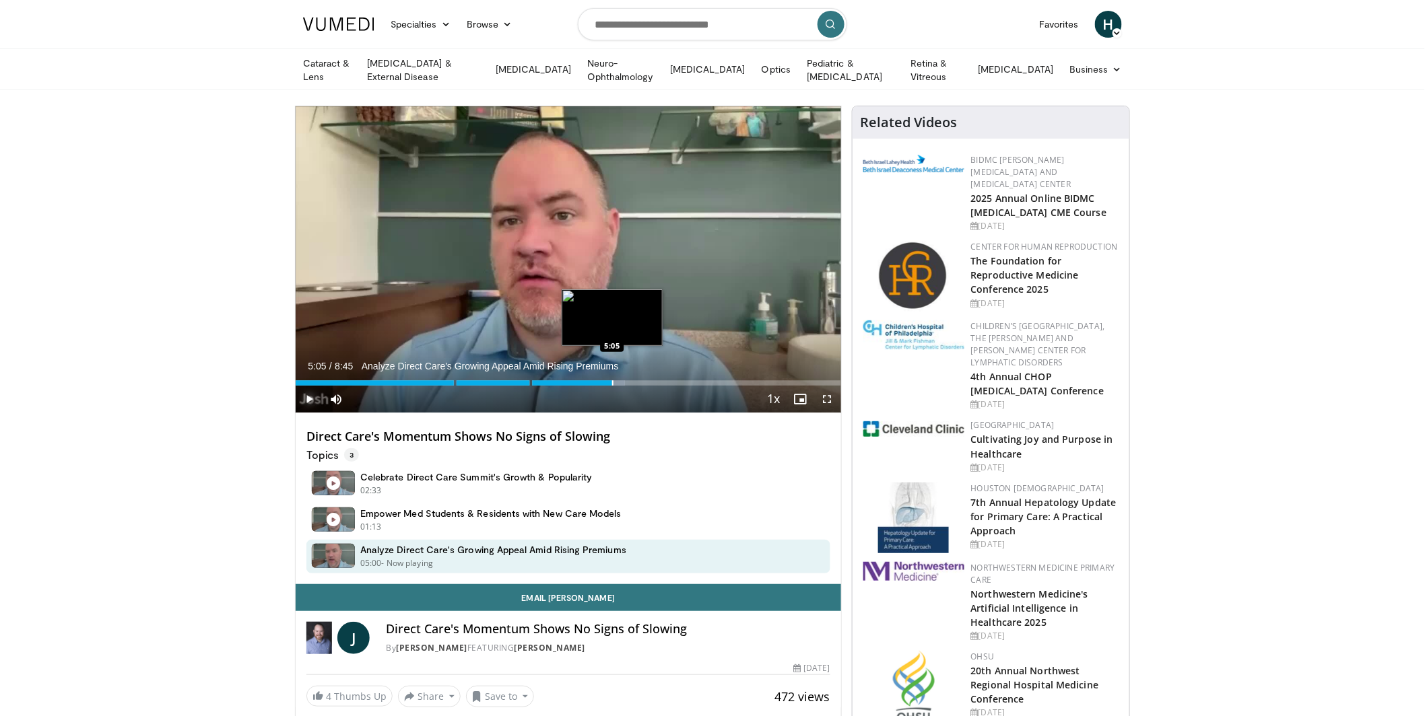
click at [612, 377] on div "Loaded : 60.44% 5:05 5:05" at bounding box center [568, 379] width 545 height 13
click at [655, 380] on div "Progress Bar" at bounding box center [655, 382] width 1 height 5
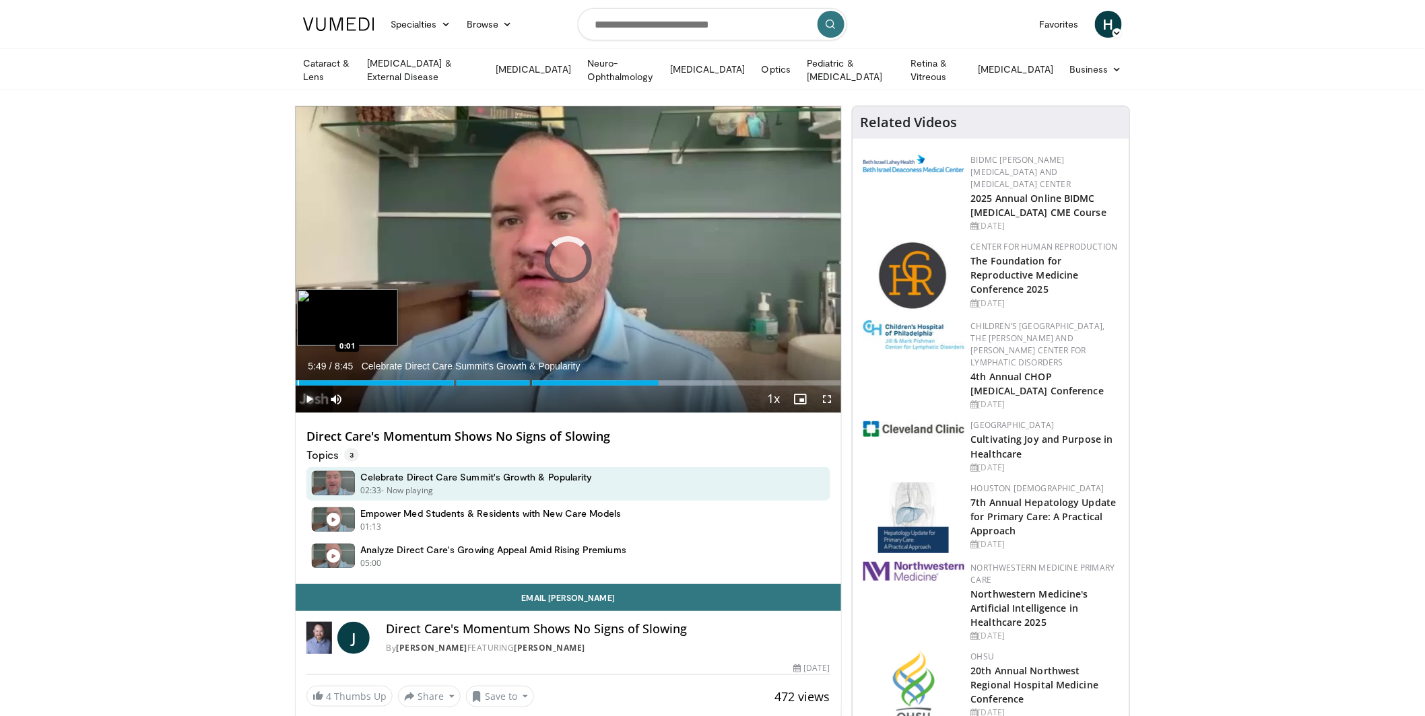
click at [298, 380] on div "Progress Bar" at bounding box center [298, 382] width 1 height 5
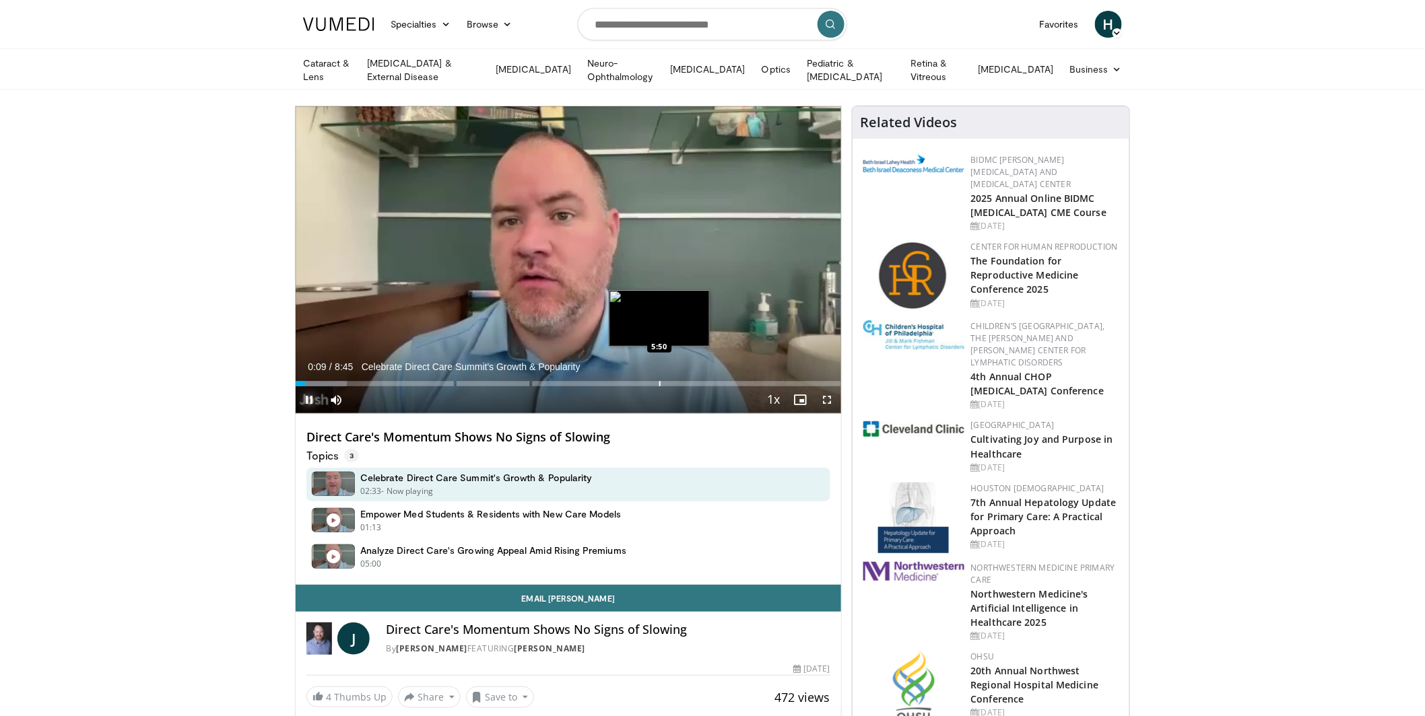
click at [659, 383] on div "Progress Bar" at bounding box center [659, 383] width 1 height 5
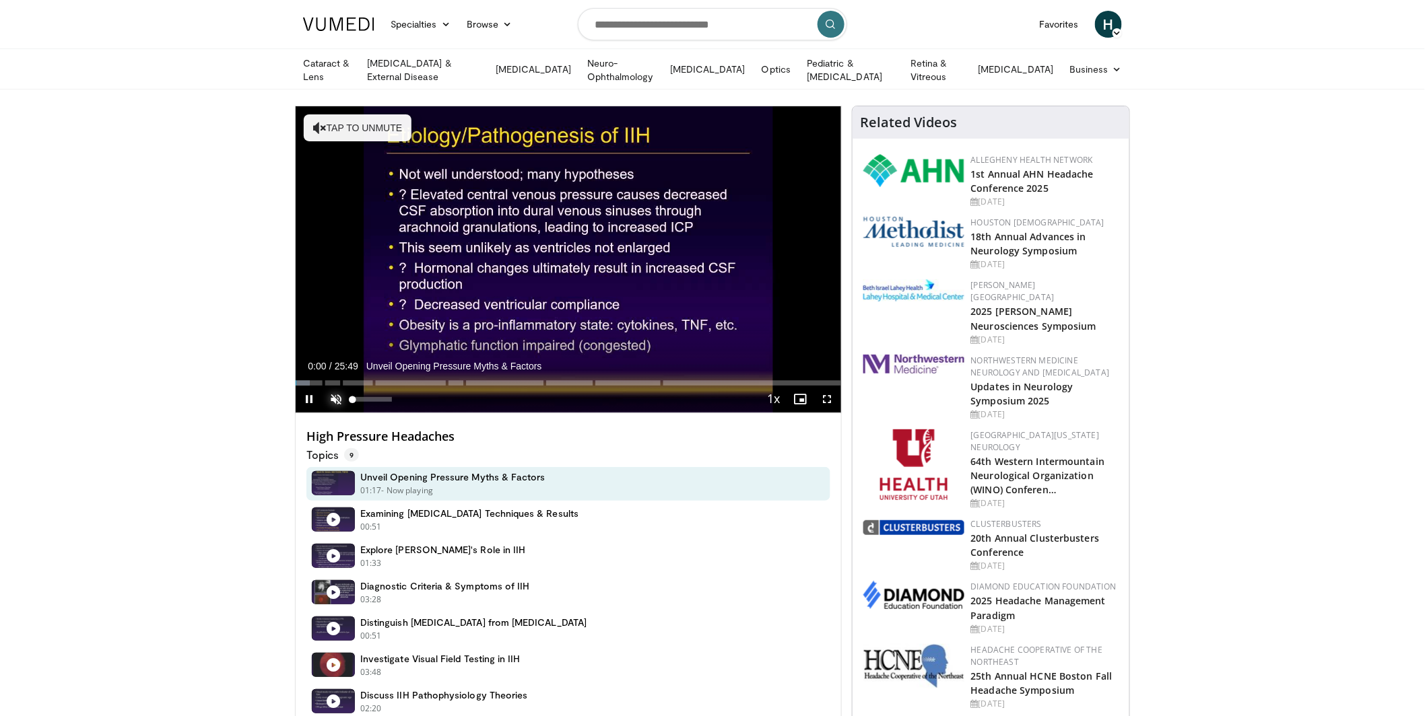
click at [339, 398] on span "Video Player" at bounding box center [335, 399] width 27 height 27
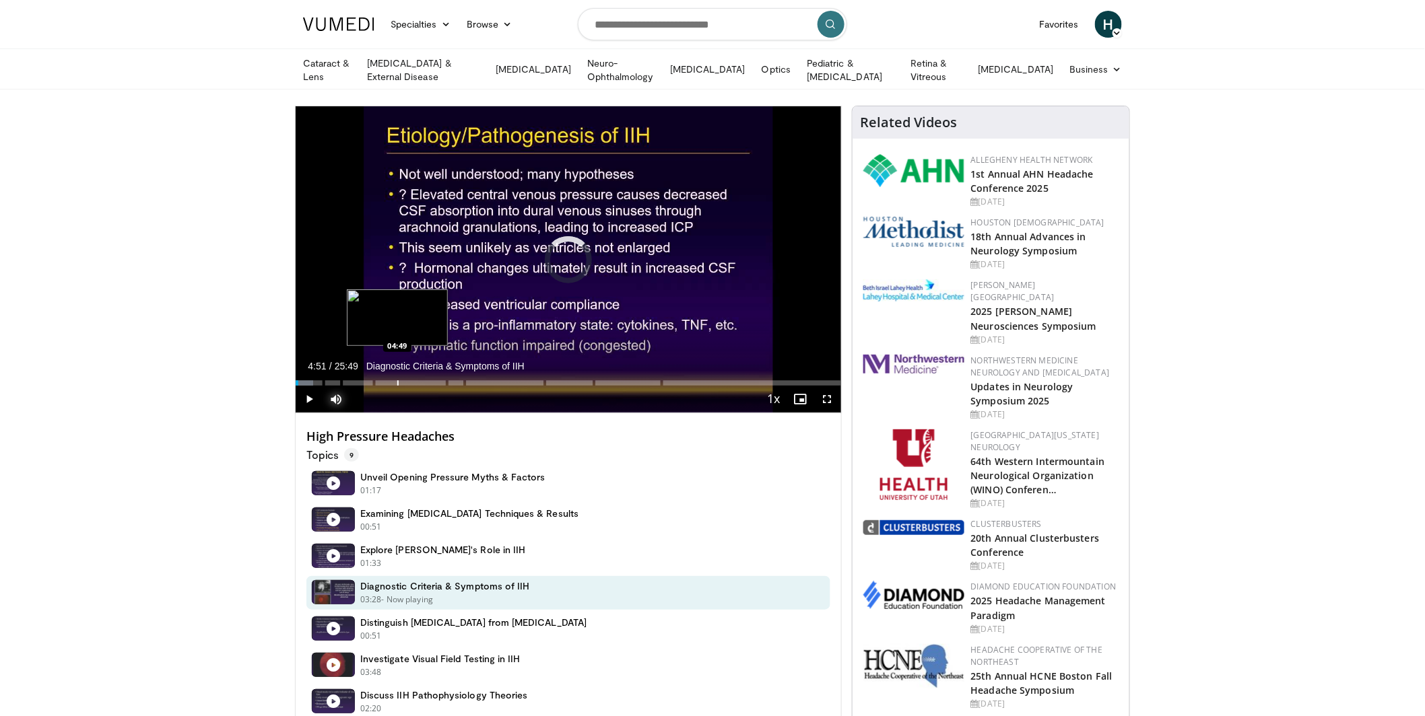
click at [398, 380] on div "Progress Bar" at bounding box center [397, 382] width 1 height 5
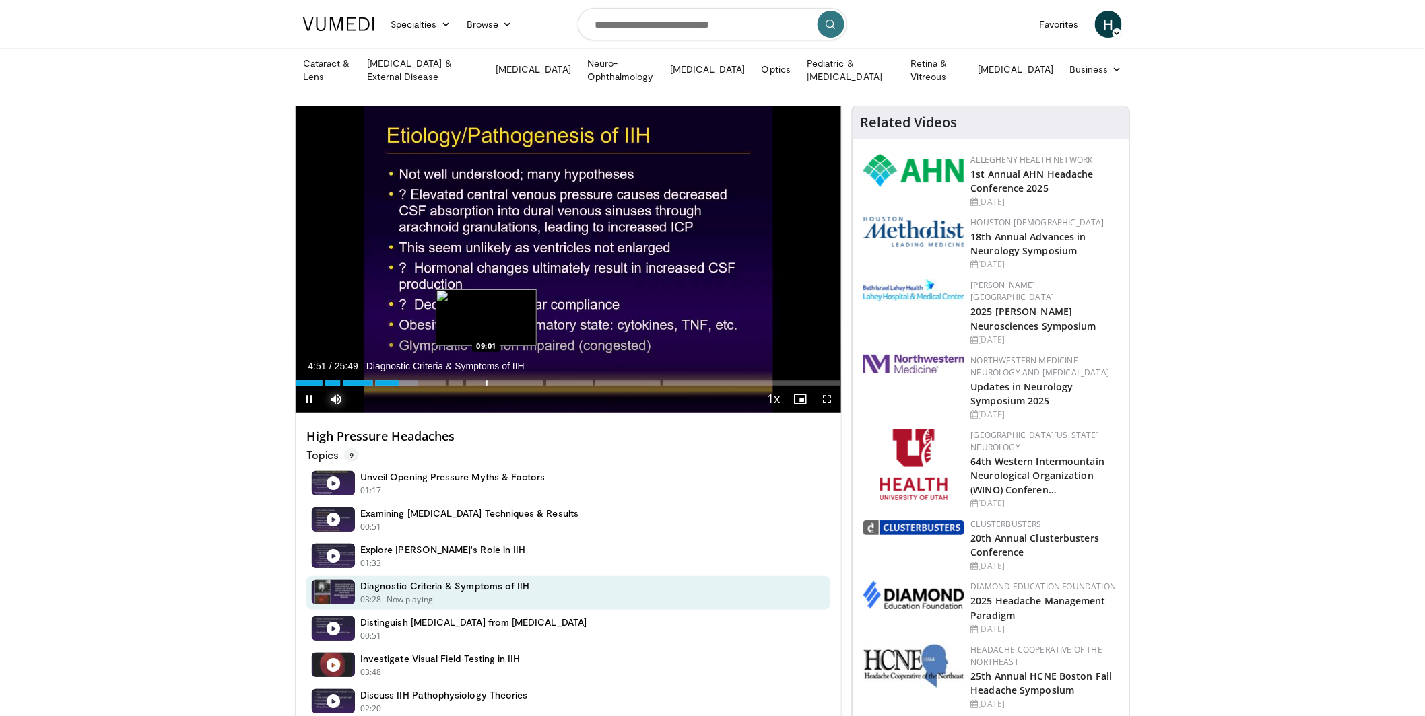
click at [487, 378] on div "Loaded : 22.41% 04:51 09:01" at bounding box center [568, 379] width 545 height 13
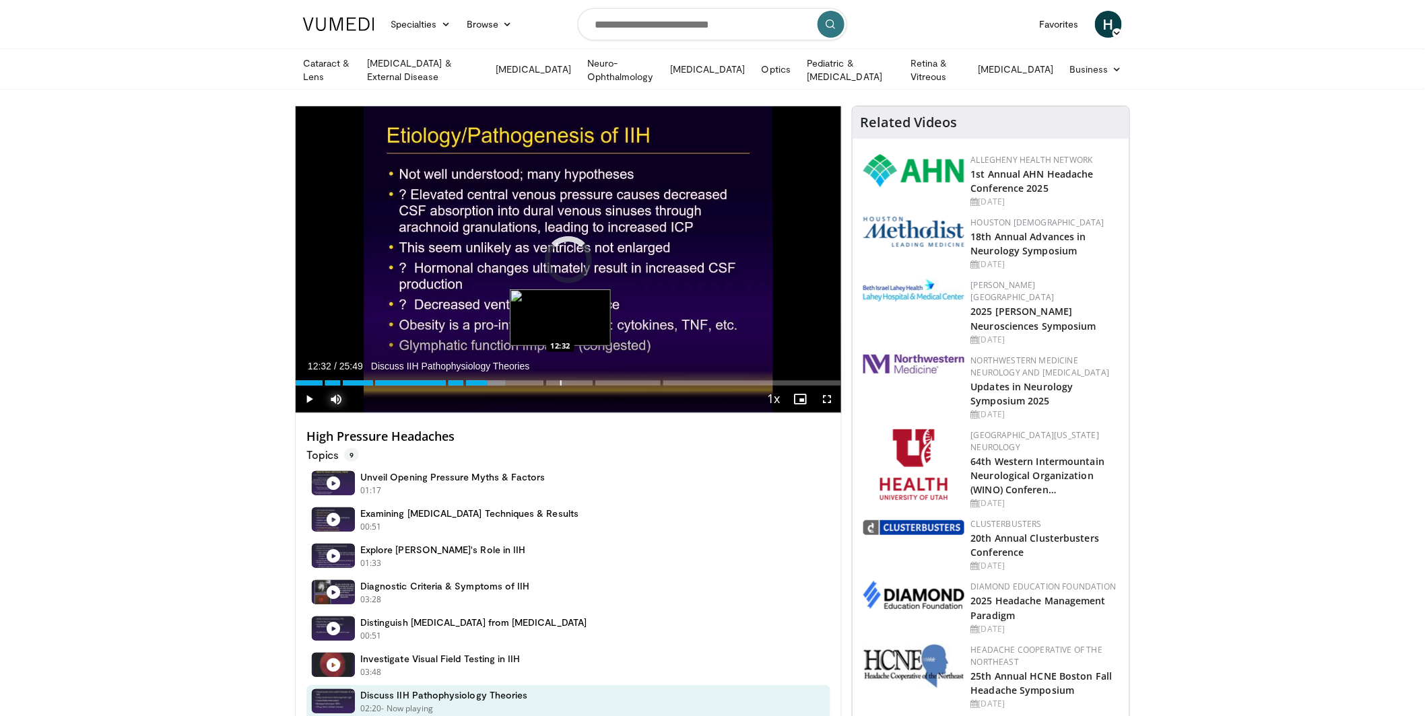
click at [560, 380] on div "Progress Bar" at bounding box center [560, 382] width 1 height 5
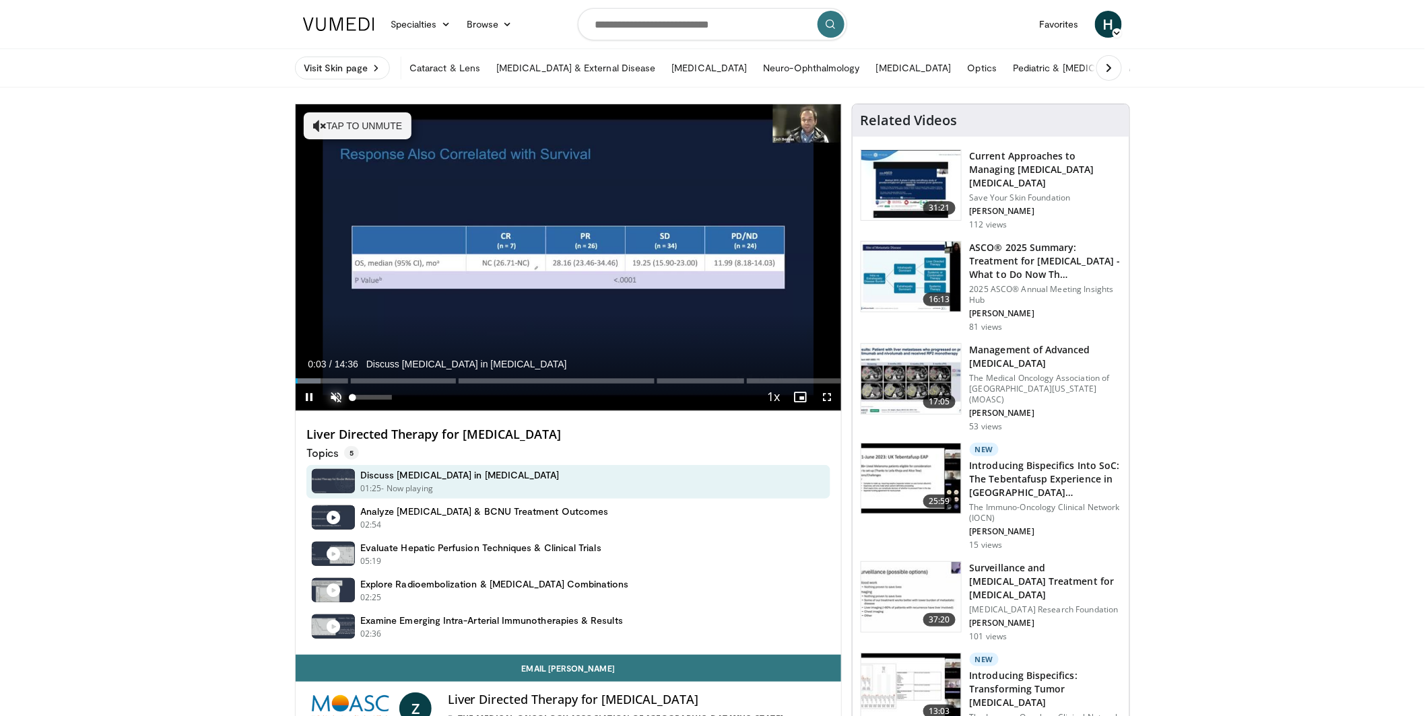
click at [338, 397] on span "Video Player" at bounding box center [335, 397] width 27 height 27
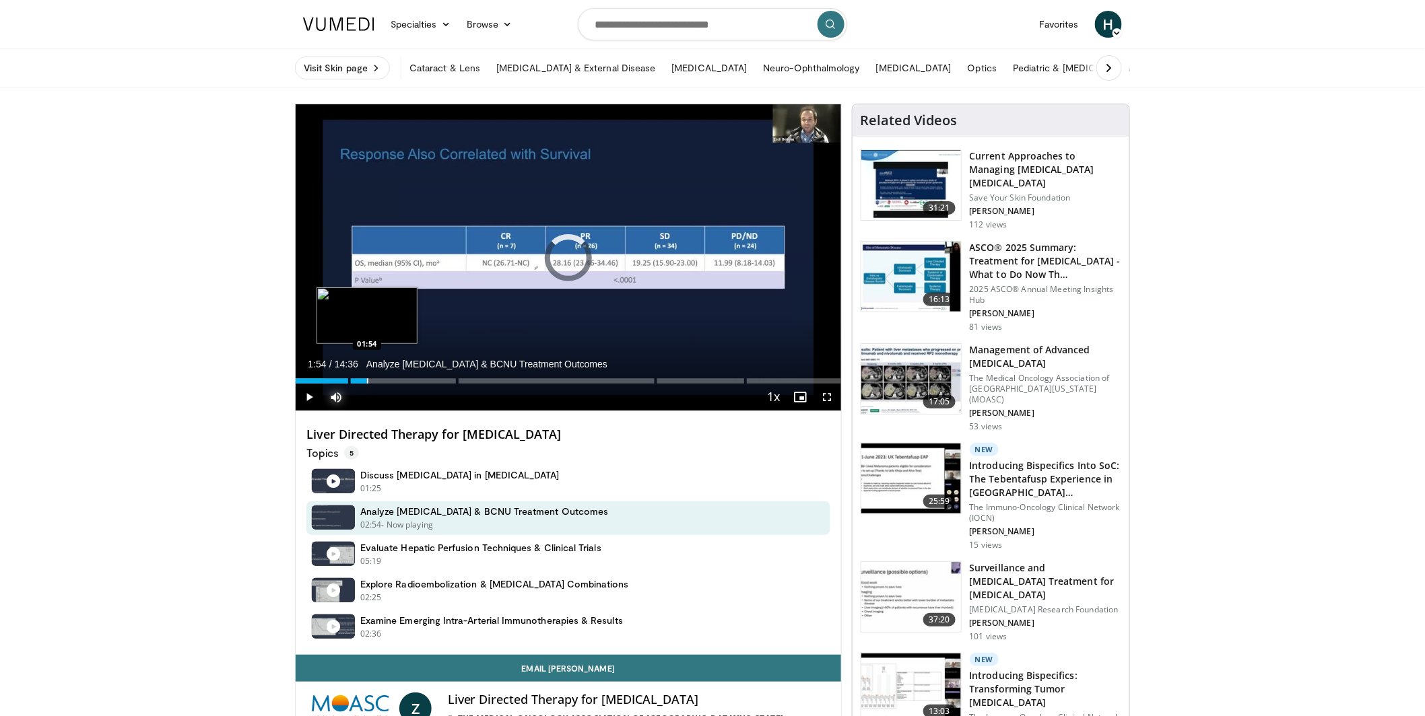
click at [367, 378] on div "Progress Bar" at bounding box center [367, 380] width 1 height 5
click at [432, 380] on div "Progress Bar" at bounding box center [432, 380] width 1 height 5
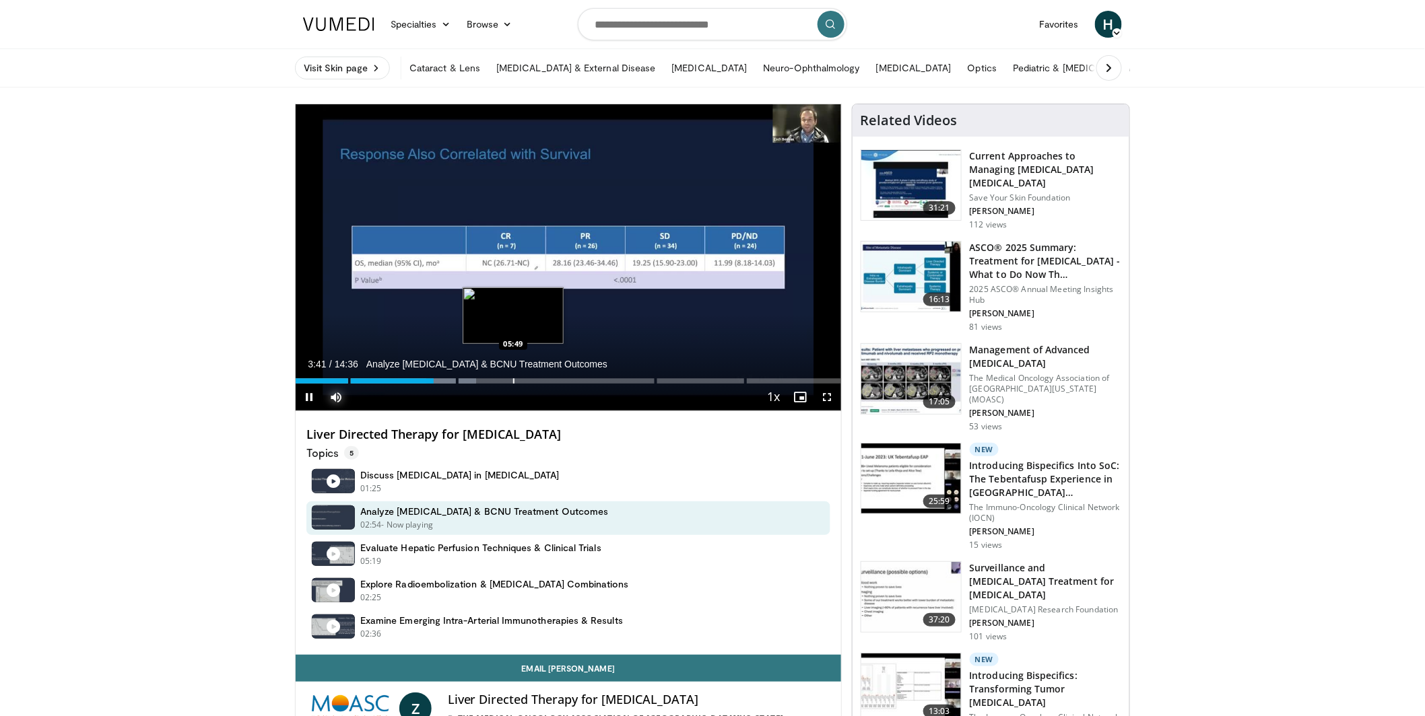
click at [513, 377] on div "Loaded : 33.05% 03:42 05:49" at bounding box center [568, 377] width 545 height 13
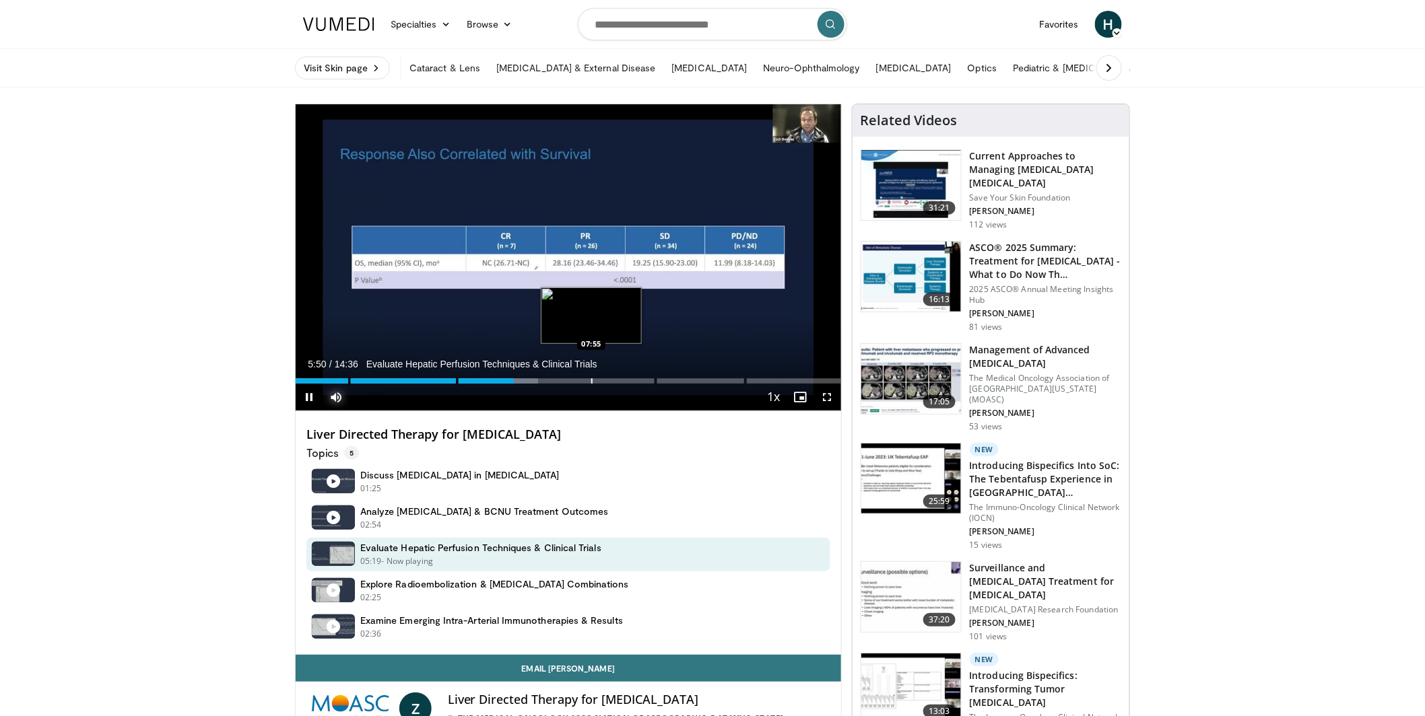
click at [591, 377] on div "Loaded : 44.52% 05:50 07:55" at bounding box center [568, 377] width 545 height 13
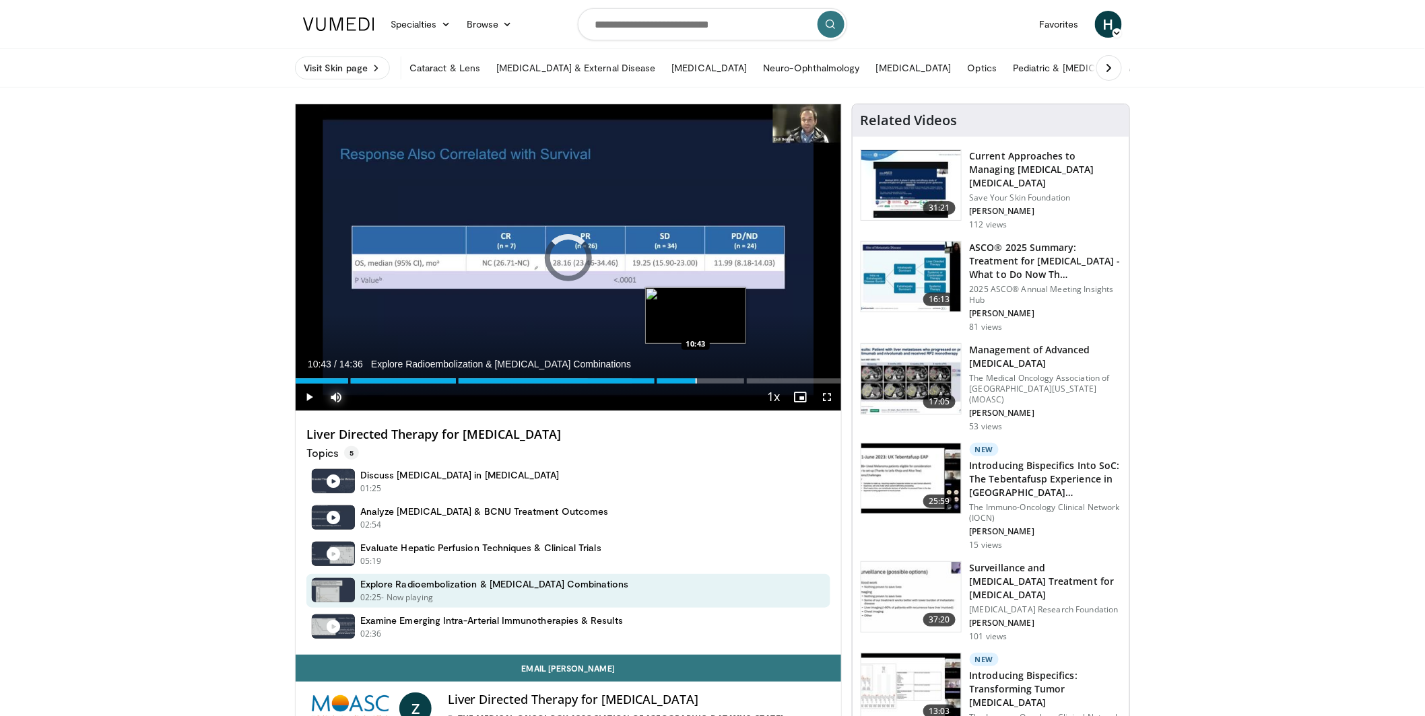
click at [695, 378] on div "Loaded : 61.64% 10:43 10:43" at bounding box center [568, 377] width 545 height 13
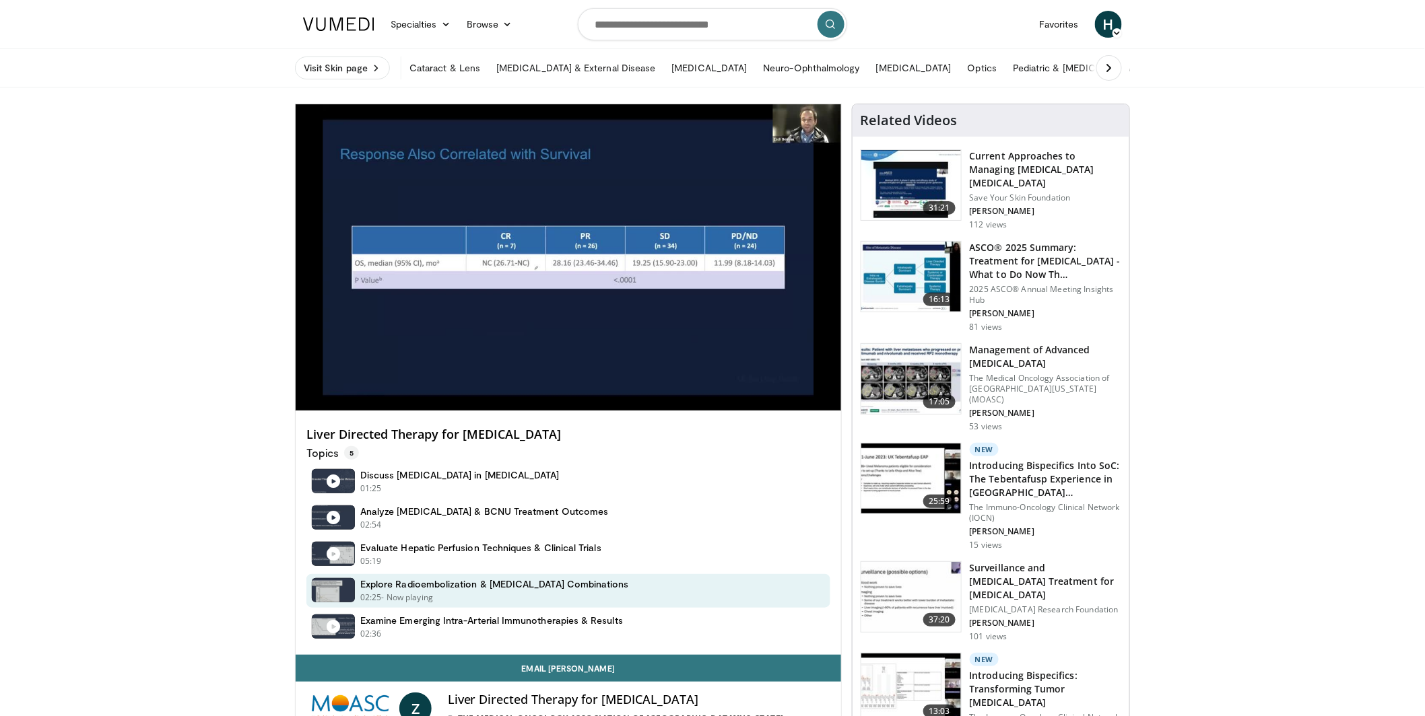
click at [998, 347] on h3 "Management of Advanced Uveal Melanoma" at bounding box center [1044, 356] width 151 height 27
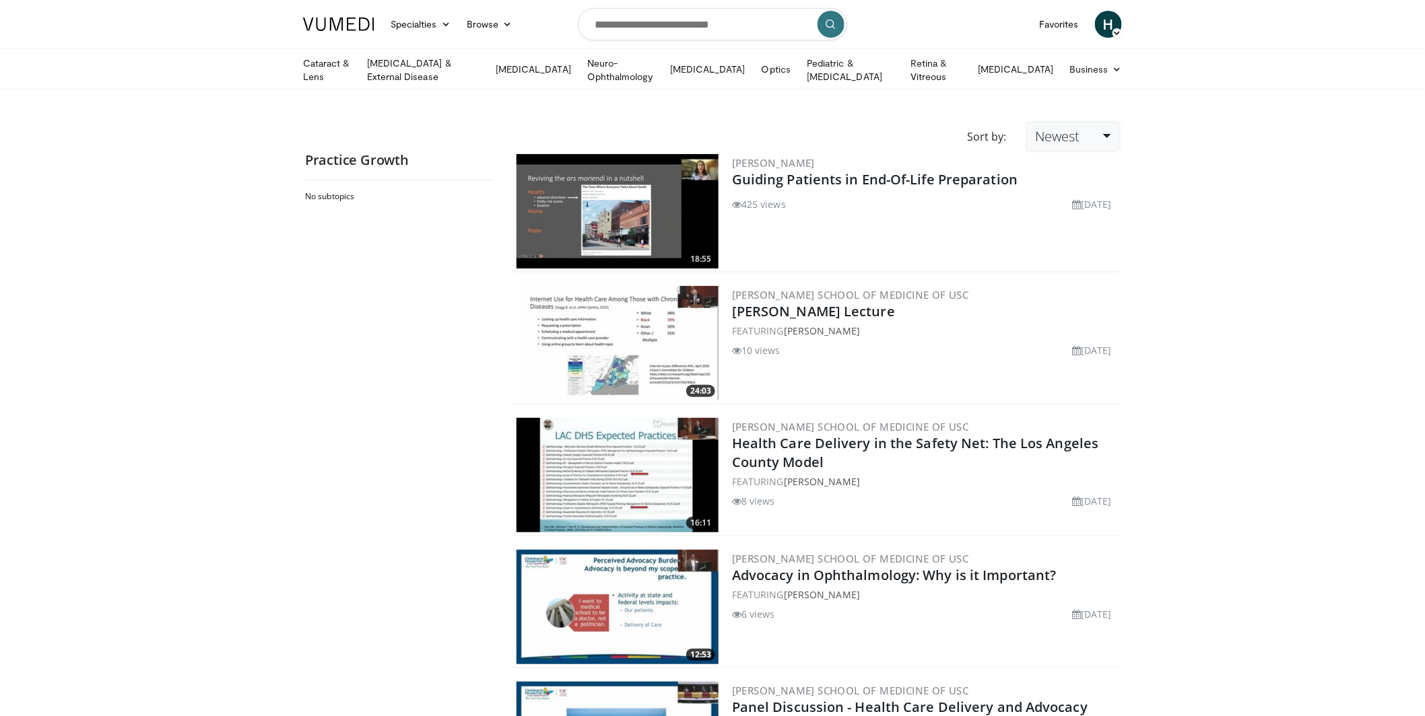
click at [1105, 136] on link "Newest" at bounding box center [1073, 137] width 93 height 30
click at [1112, 67] on icon at bounding box center [1116, 69] width 9 height 9
click at [1109, 100] on link "Finance & Taxes" at bounding box center [1142, 101] width 160 height 22
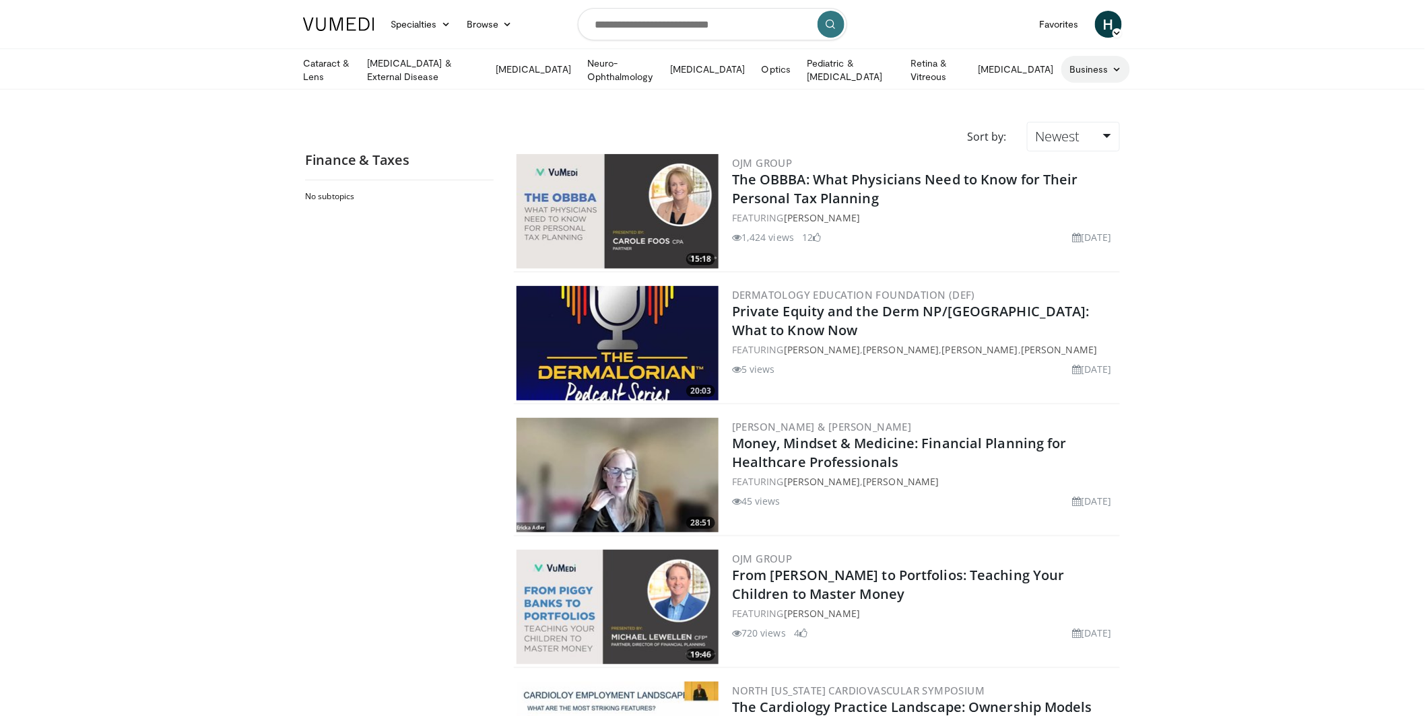
click at [1112, 66] on icon at bounding box center [1116, 69] width 9 height 9
click at [1105, 121] on link "Healthcare Policy" at bounding box center [1142, 123] width 160 height 22
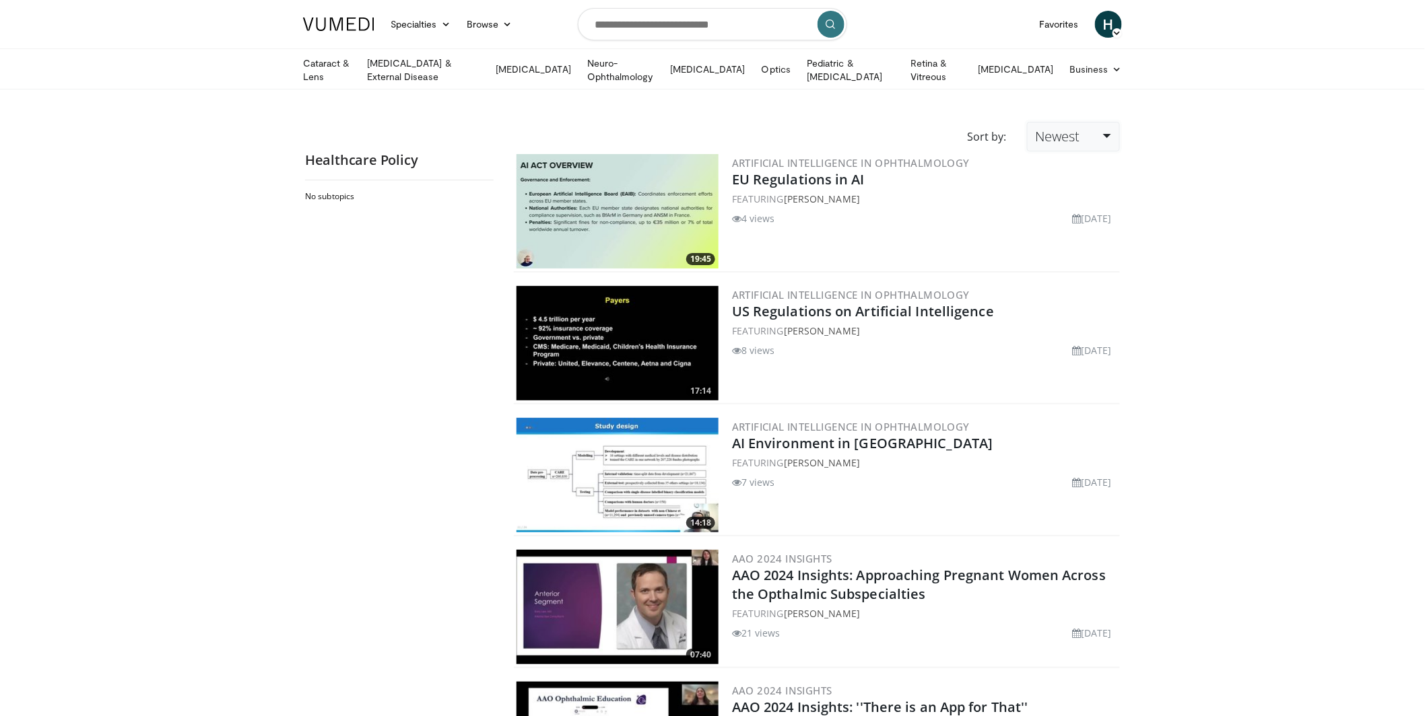
click at [1107, 127] on link "Newest" at bounding box center [1073, 137] width 93 height 30
click at [1112, 68] on icon at bounding box center [1116, 69] width 9 height 9
click at [1099, 140] on link "Practice Growth" at bounding box center [1142, 144] width 160 height 22
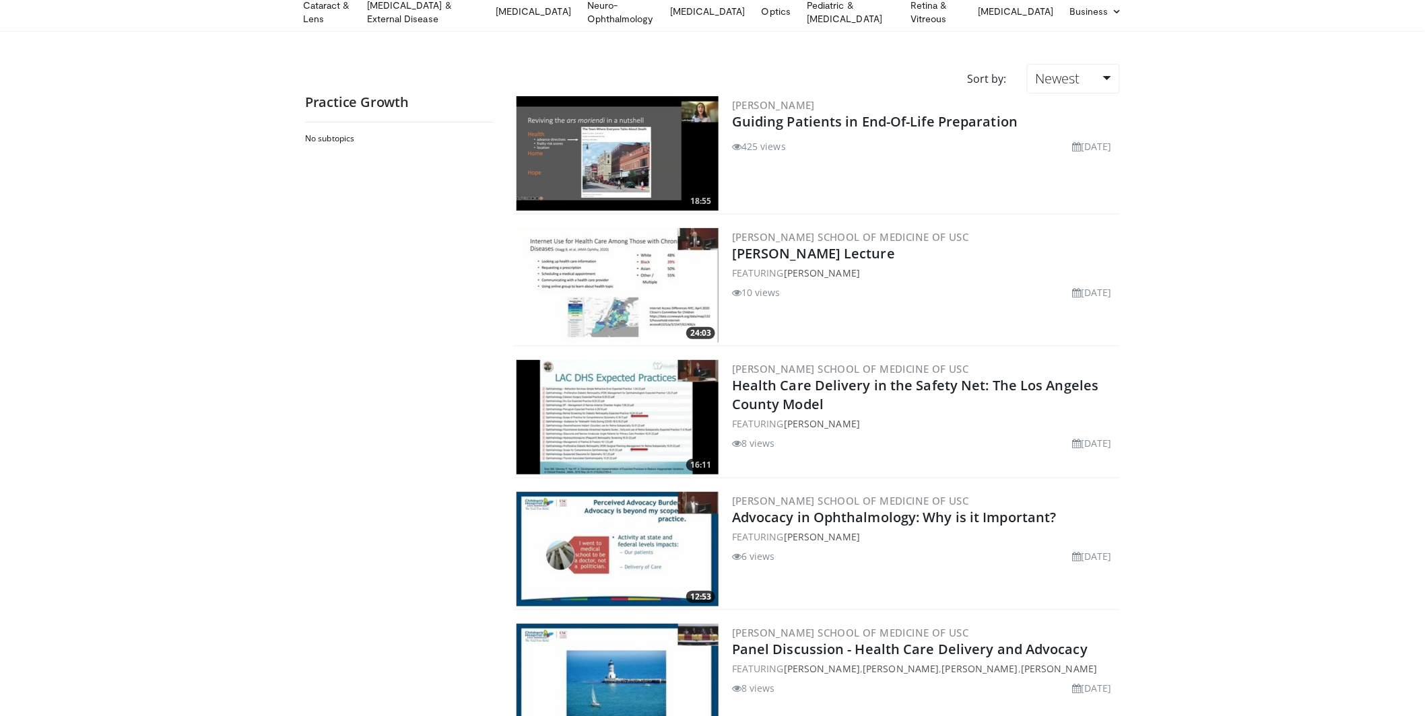
scroll to position [32, 0]
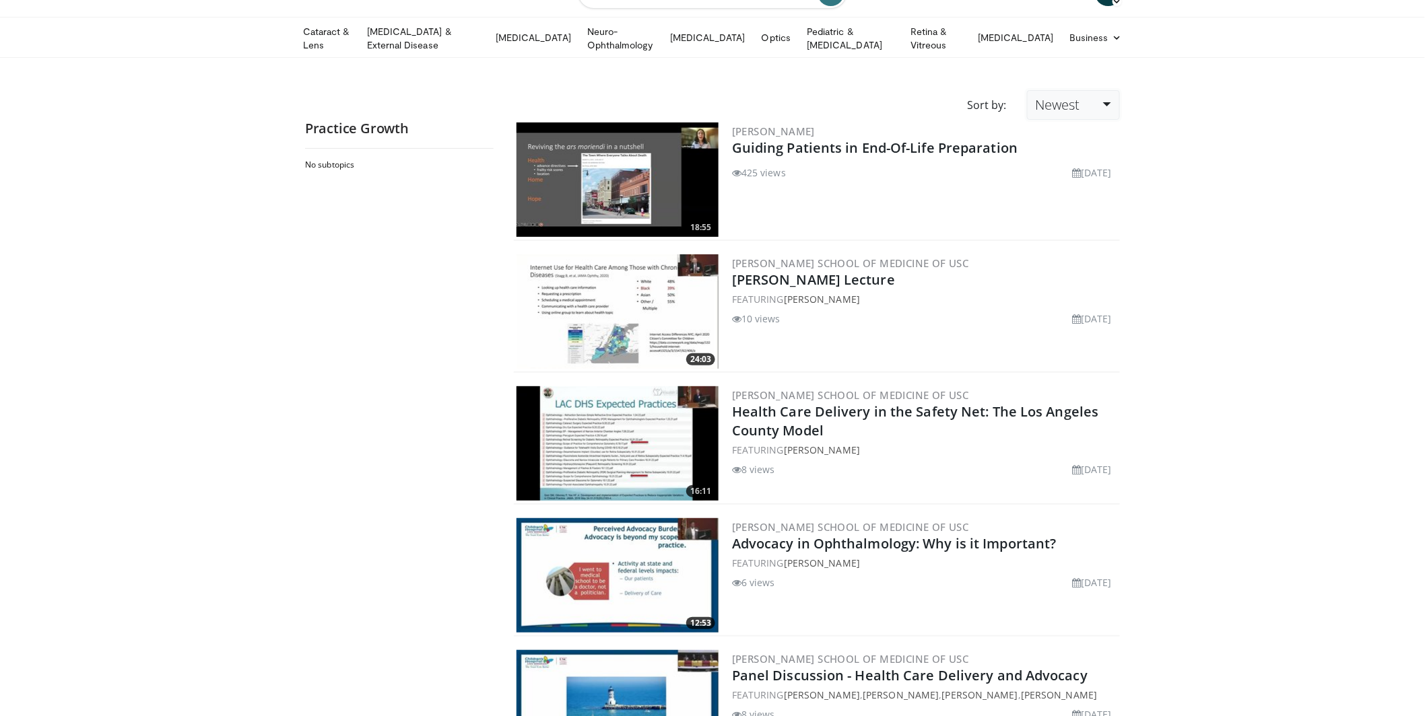
click at [1106, 98] on link "Newest" at bounding box center [1073, 105] width 93 height 30
click at [1112, 33] on icon at bounding box center [1116, 37] width 9 height 9
click at [1097, 131] on link "Telemedicine" at bounding box center [1142, 134] width 160 height 22
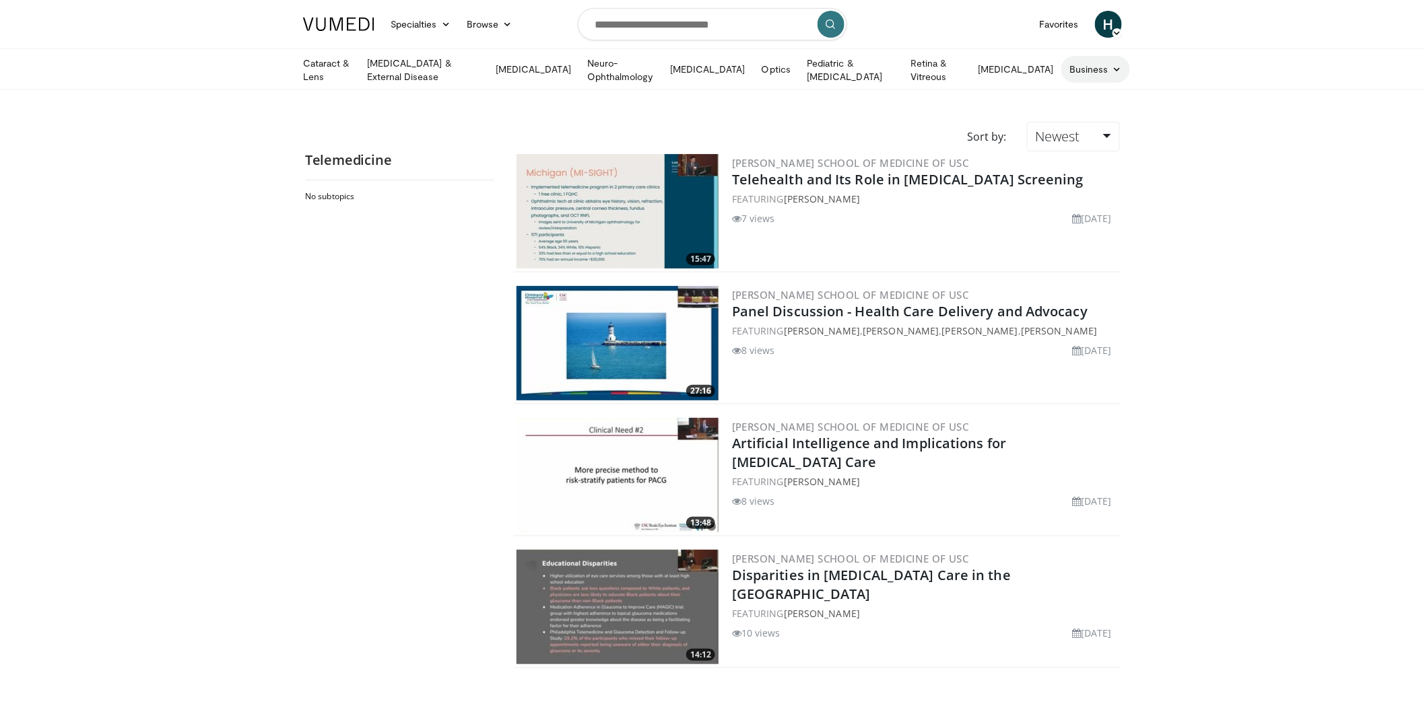
click at [1112, 67] on icon at bounding box center [1116, 69] width 9 height 9
click at [1106, 144] on link "Practice Growth" at bounding box center [1142, 144] width 160 height 22
